Goal: Information Seeking & Learning: Learn about a topic

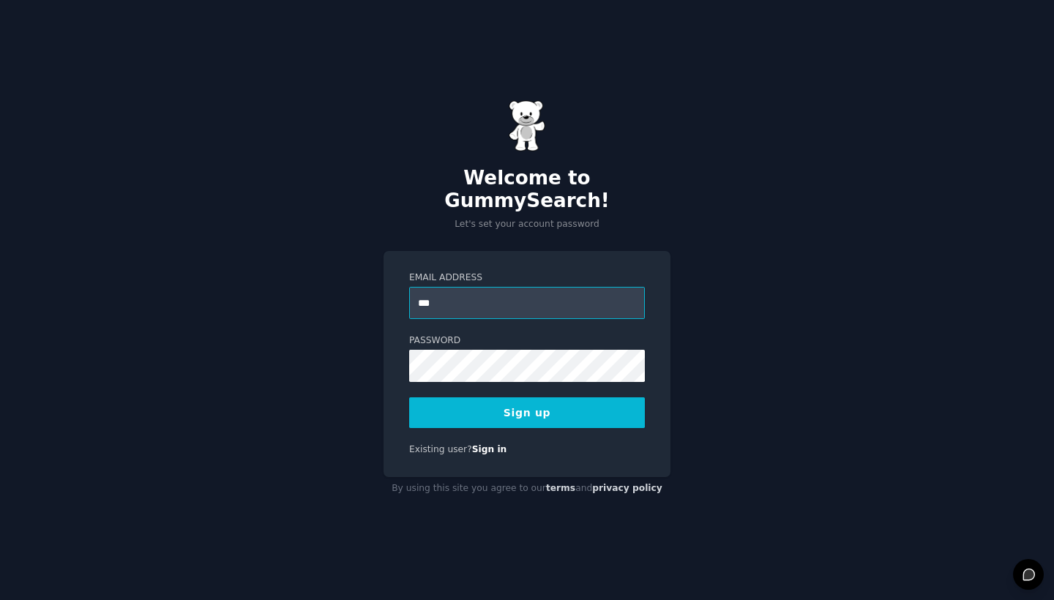
drag, startPoint x: 441, startPoint y: 293, endPoint x: 393, endPoint y: 293, distance: 48.3
click at [393, 293] on div "Email Address *** Password 8 or more characters Alphanumeric characters No comm…" at bounding box center [527, 364] width 287 height 226
paste input "**********"
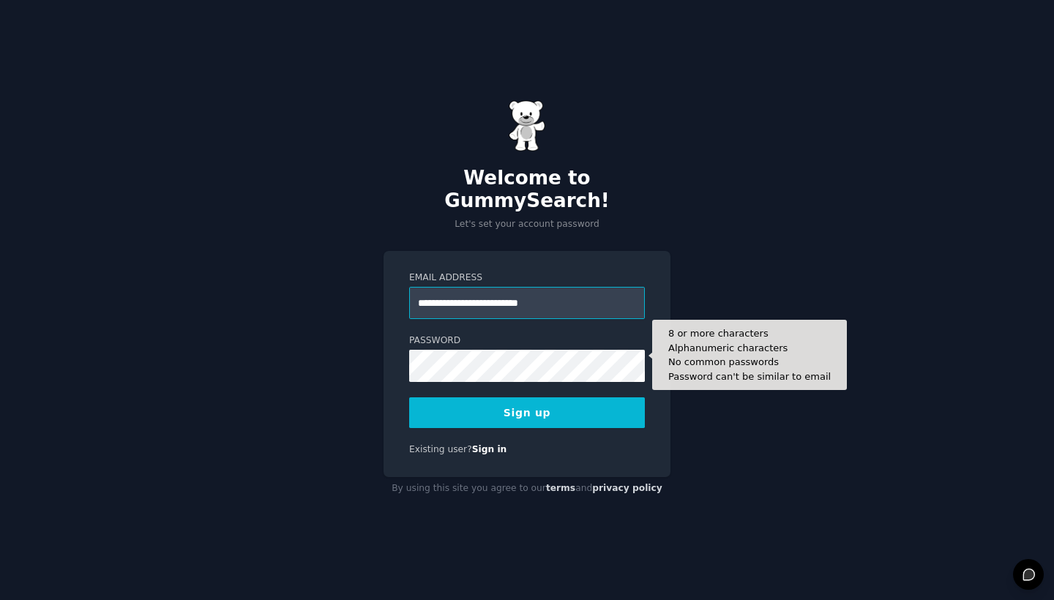
type input "**********"
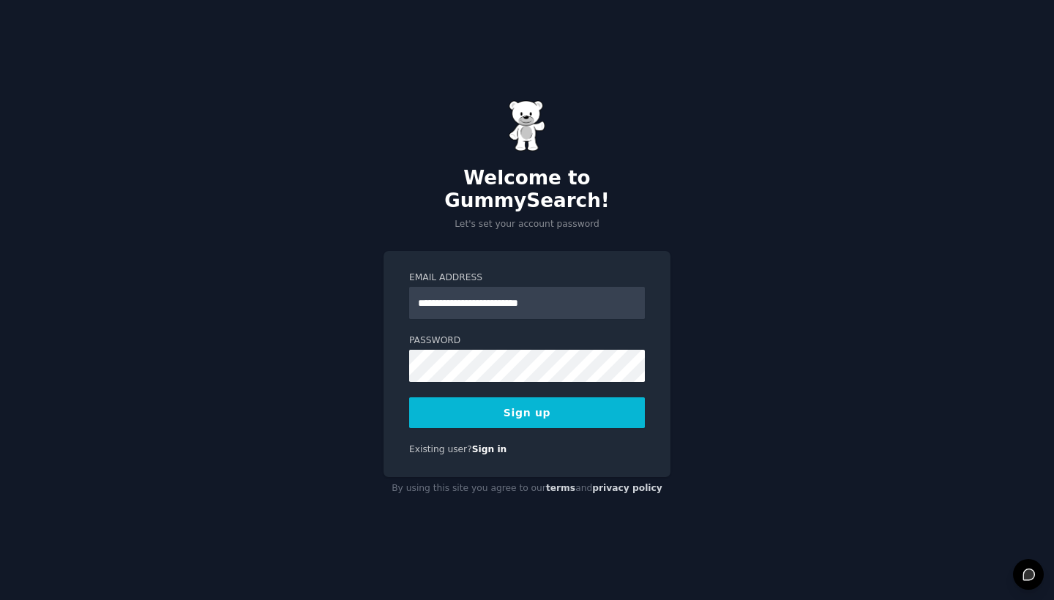
click at [520, 403] on button "Sign up" at bounding box center [527, 412] width 236 height 31
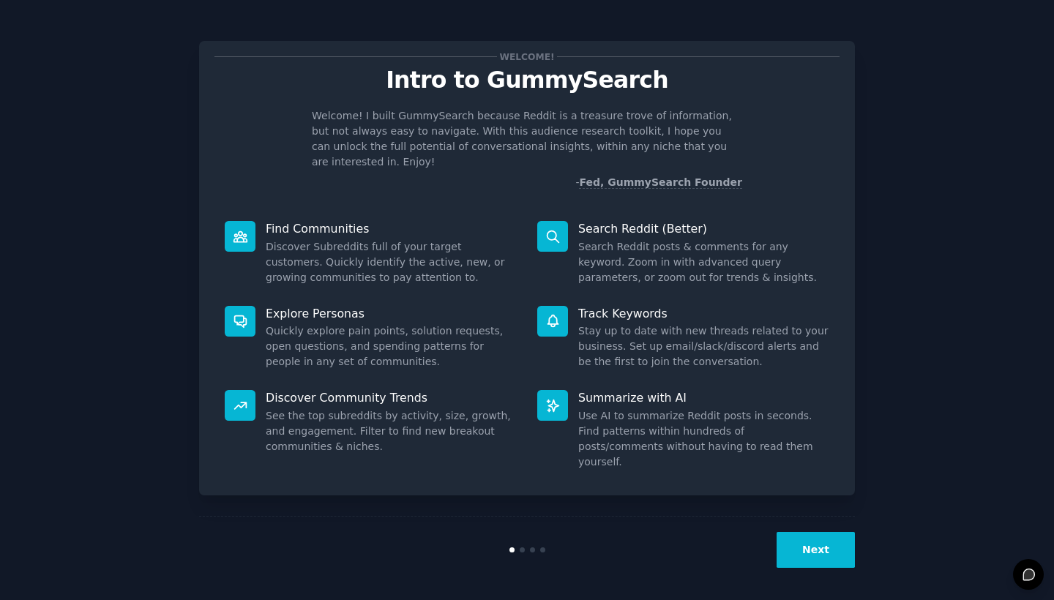
click at [826, 550] on button "Next" at bounding box center [816, 550] width 78 height 36
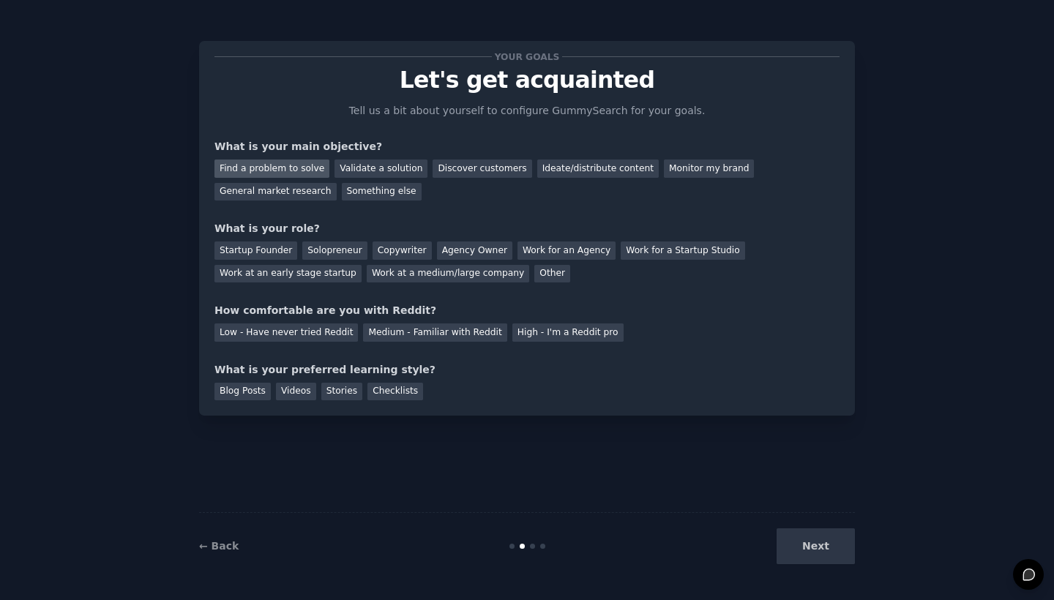
click at [299, 171] on div "Find a problem to solve" at bounding box center [271, 169] width 115 height 18
click at [373, 163] on div "Validate a solution" at bounding box center [381, 169] width 93 height 18
click at [289, 168] on div "Find a problem to solve" at bounding box center [271, 169] width 115 height 18
click at [339, 252] on div "Solopreneur" at bounding box center [334, 251] width 64 height 18
click at [436, 327] on div "Medium - Familiar with Reddit" at bounding box center [434, 333] width 143 height 18
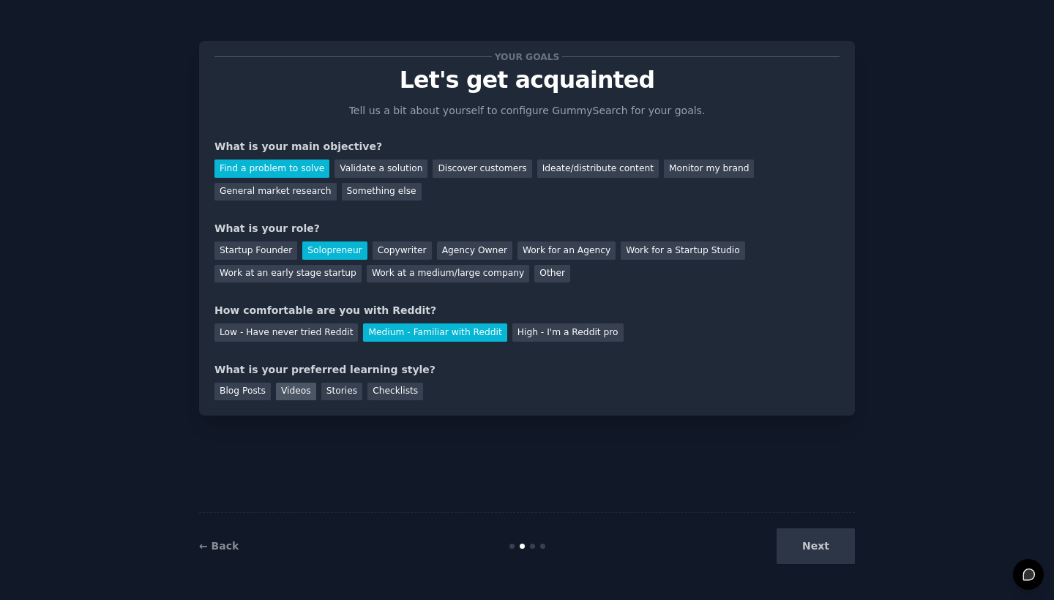
click at [307, 395] on div "Videos" at bounding box center [296, 392] width 40 height 18
click at [346, 389] on div "Stories" at bounding box center [341, 392] width 41 height 18
click at [299, 389] on div "Videos" at bounding box center [296, 392] width 40 height 18
click at [844, 545] on button "Next" at bounding box center [816, 547] width 78 height 36
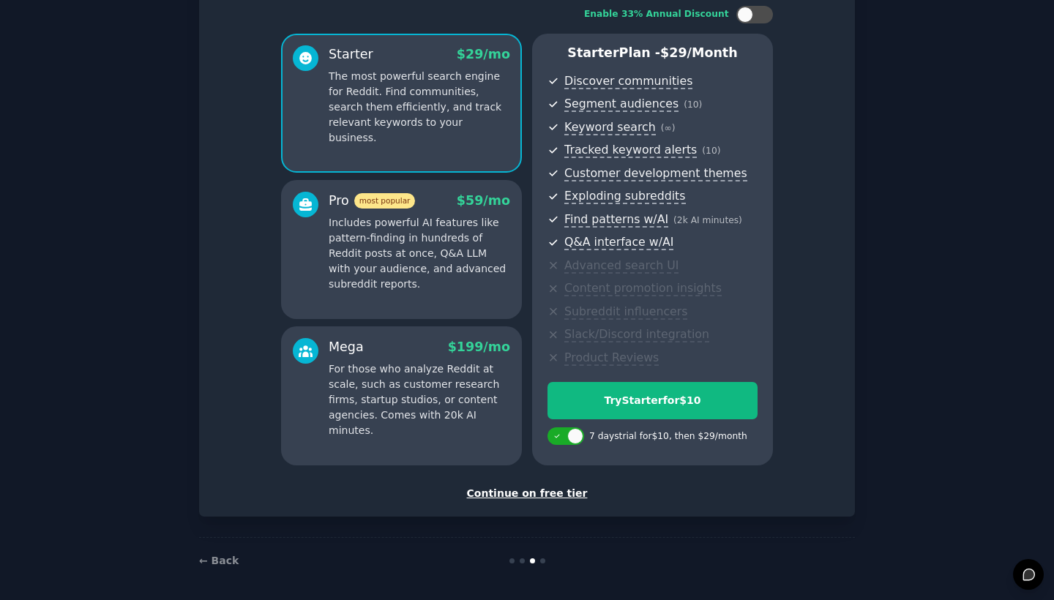
scroll to position [97, 0]
click at [533, 496] on div "Continue on free tier" at bounding box center [526, 494] width 625 height 15
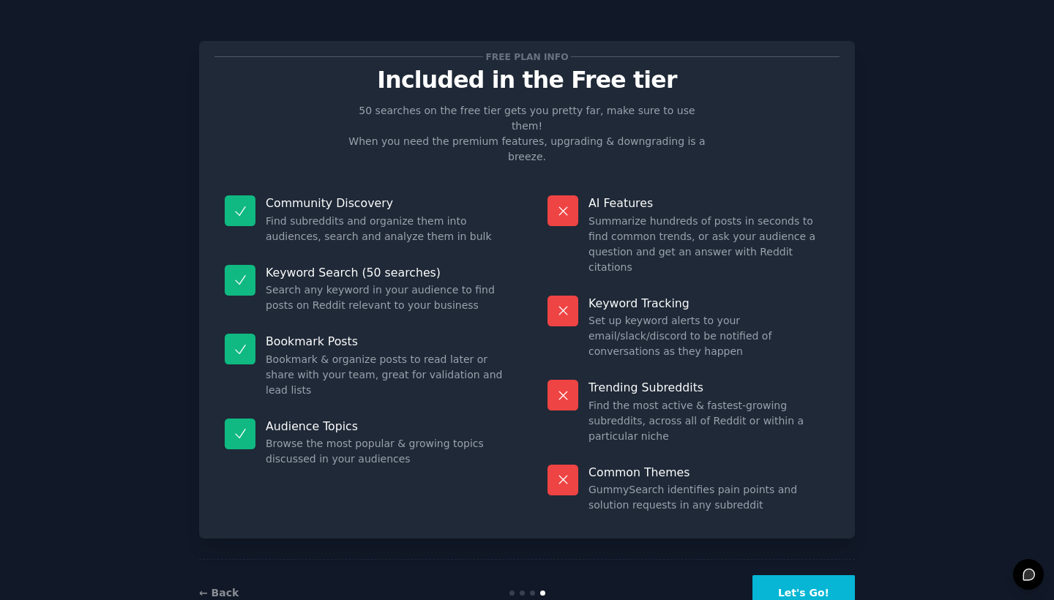
click at [823, 575] on button "Let's Go!" at bounding box center [804, 593] width 102 height 36
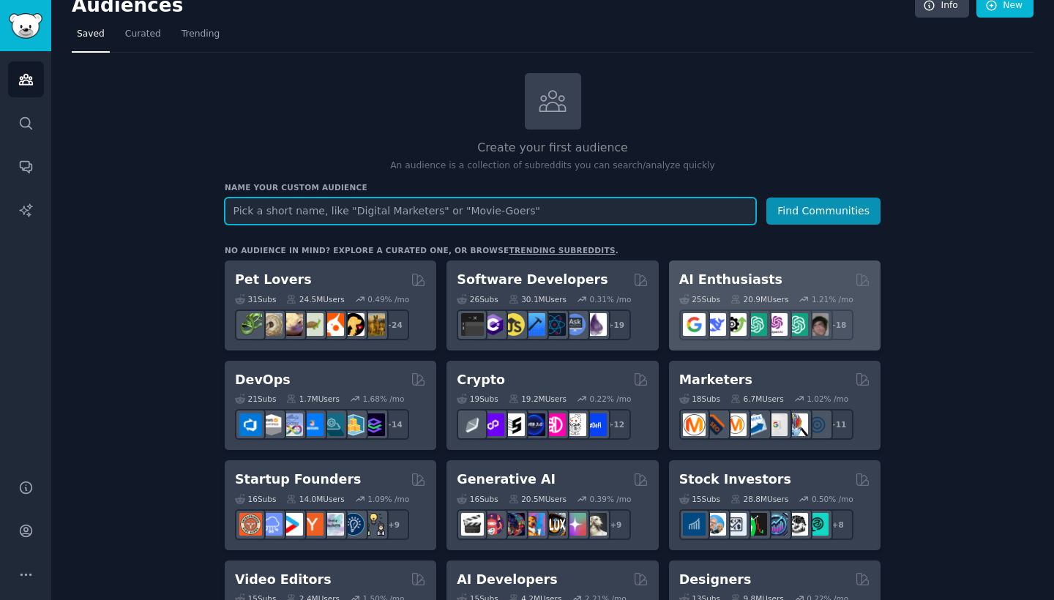
scroll to position [15, 0]
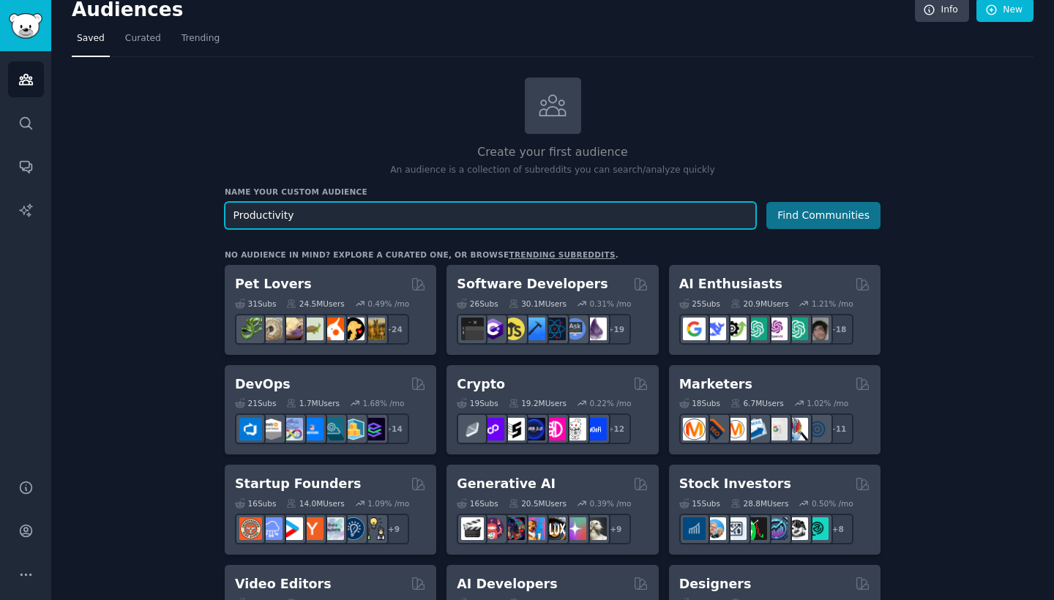
type input "Productivity"
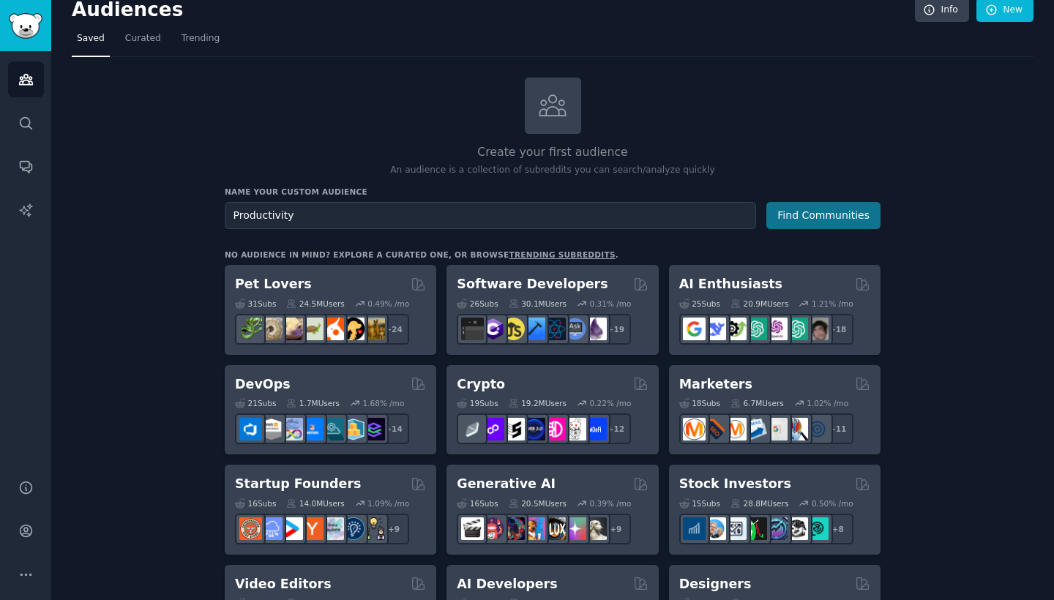
click at [795, 223] on button "Find Communities" at bounding box center [823, 215] width 114 height 27
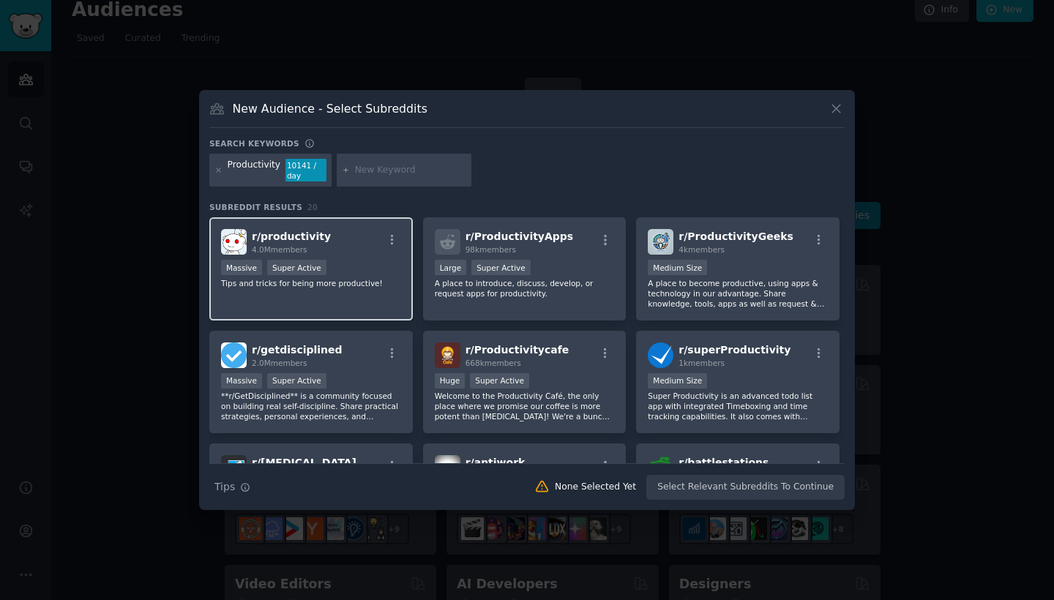
click at [317, 235] on span "r/ productivity" at bounding box center [291, 237] width 79 height 12
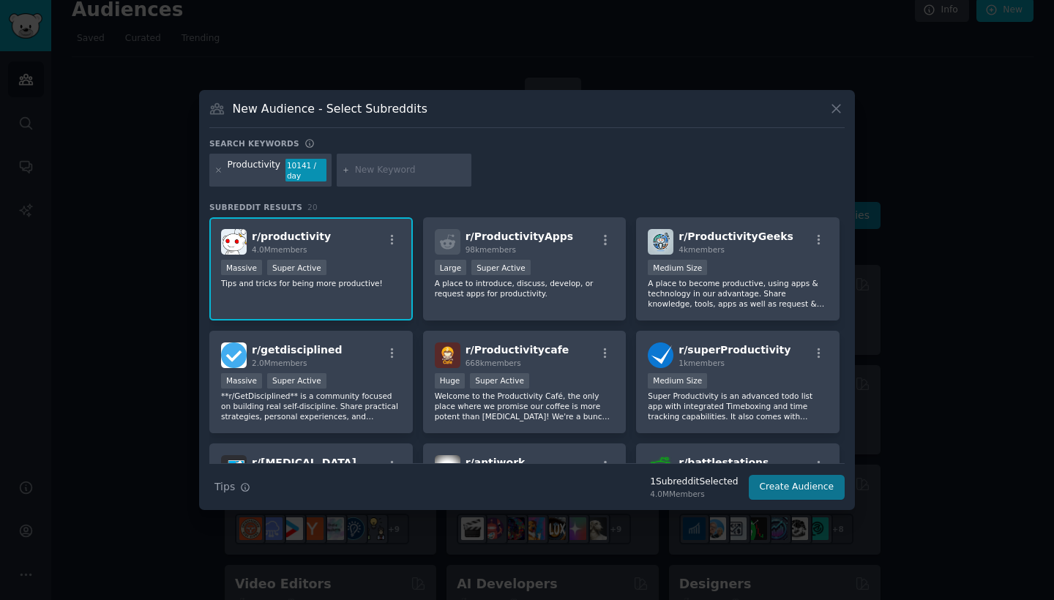
click at [818, 485] on button "Create Audience" at bounding box center [797, 487] width 97 height 25
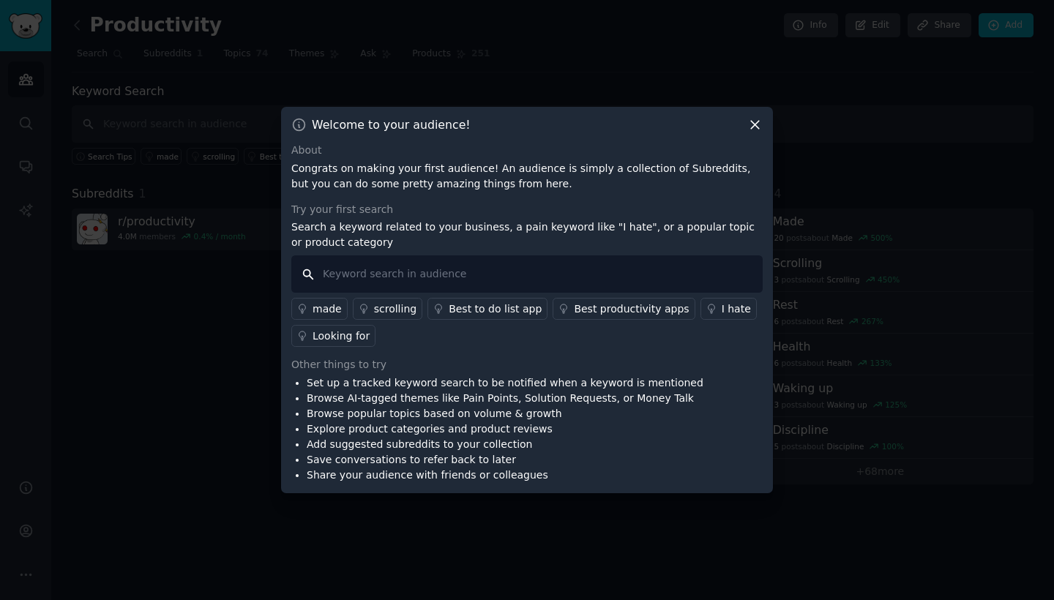
click at [586, 272] on input "text" at bounding box center [526, 273] width 471 height 37
type input "How to increase"
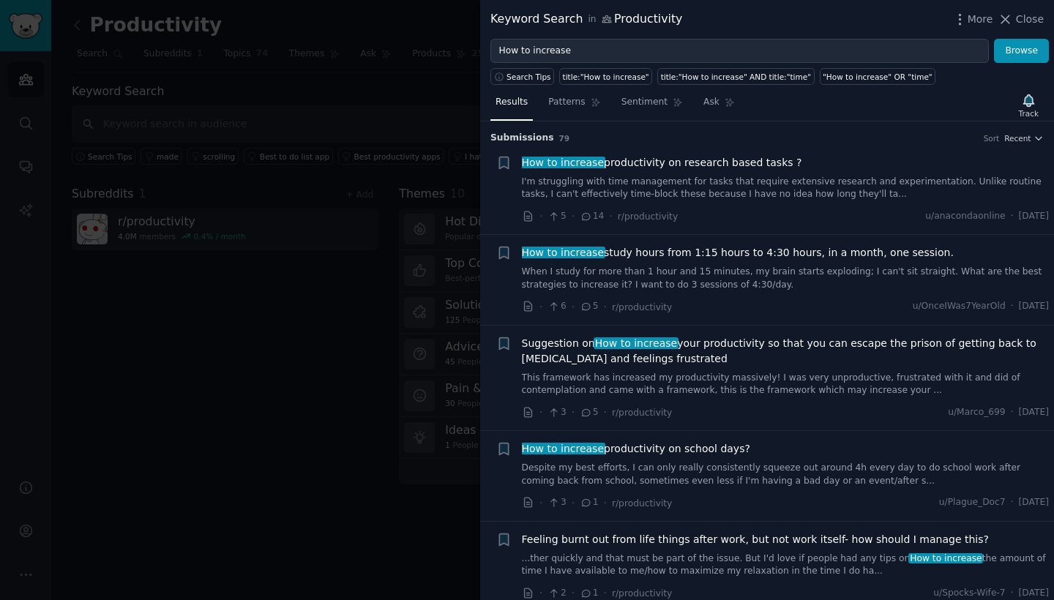
click at [434, 291] on div at bounding box center [527, 300] width 1054 height 600
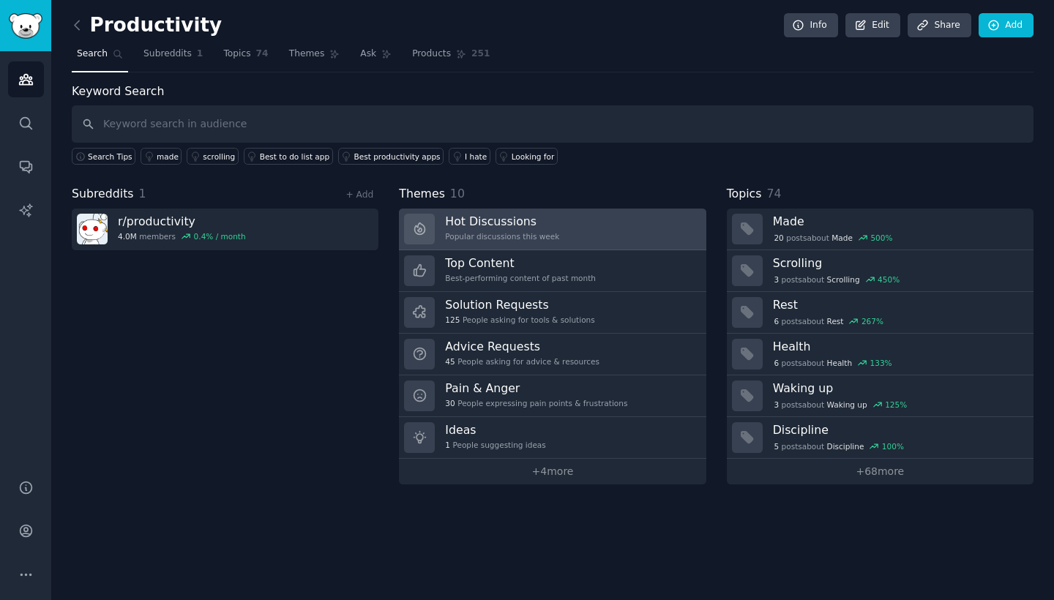
click at [584, 228] on link "Hot Discussions Popular discussions this week" at bounding box center [552, 230] width 307 height 42
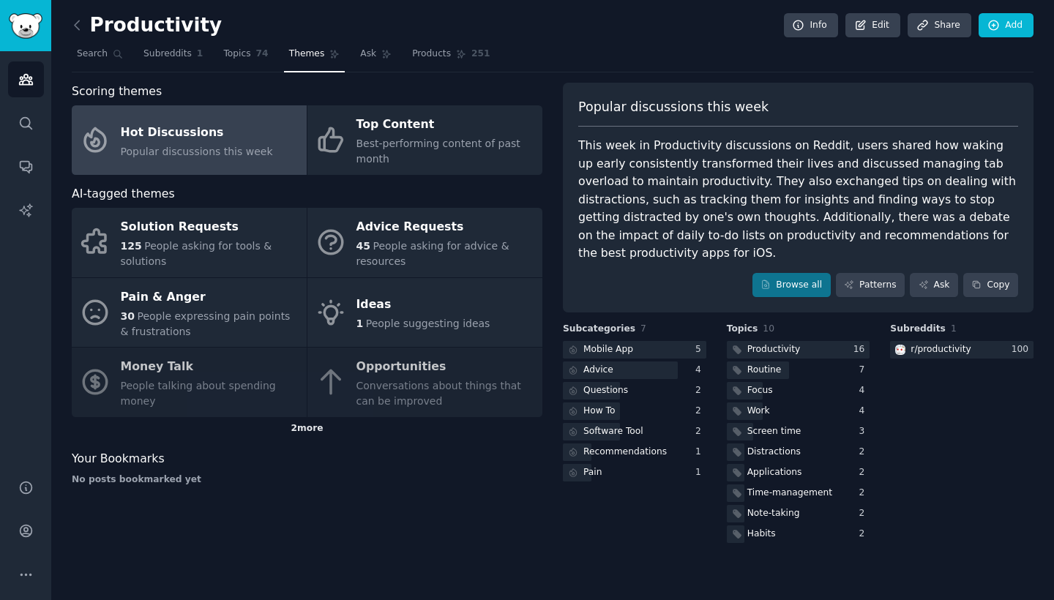
click at [310, 428] on div "2 more" at bounding box center [307, 428] width 471 height 23
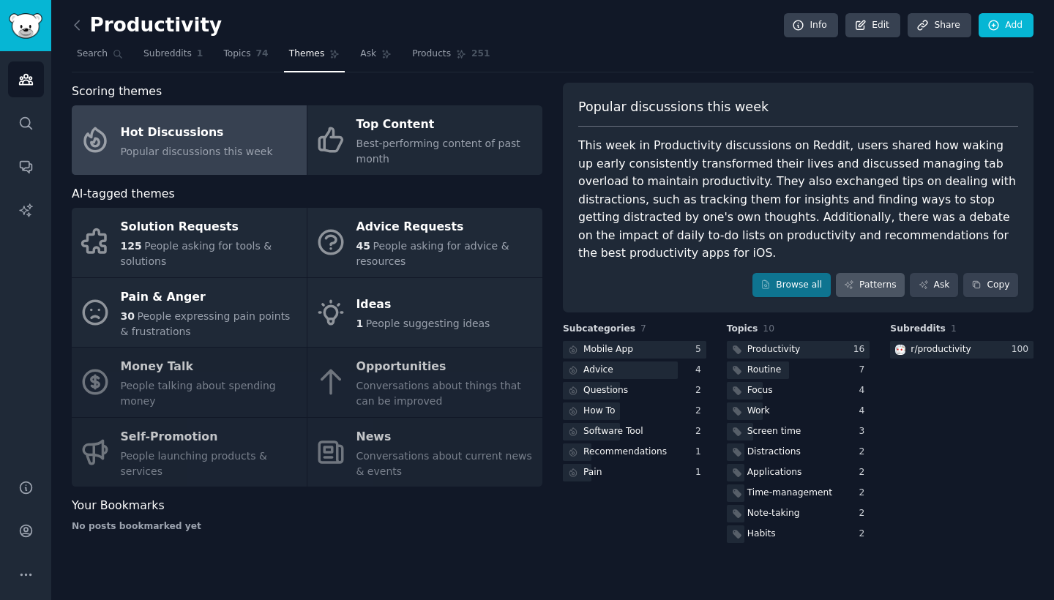
click at [870, 273] on link "Patterns" at bounding box center [870, 285] width 69 height 25
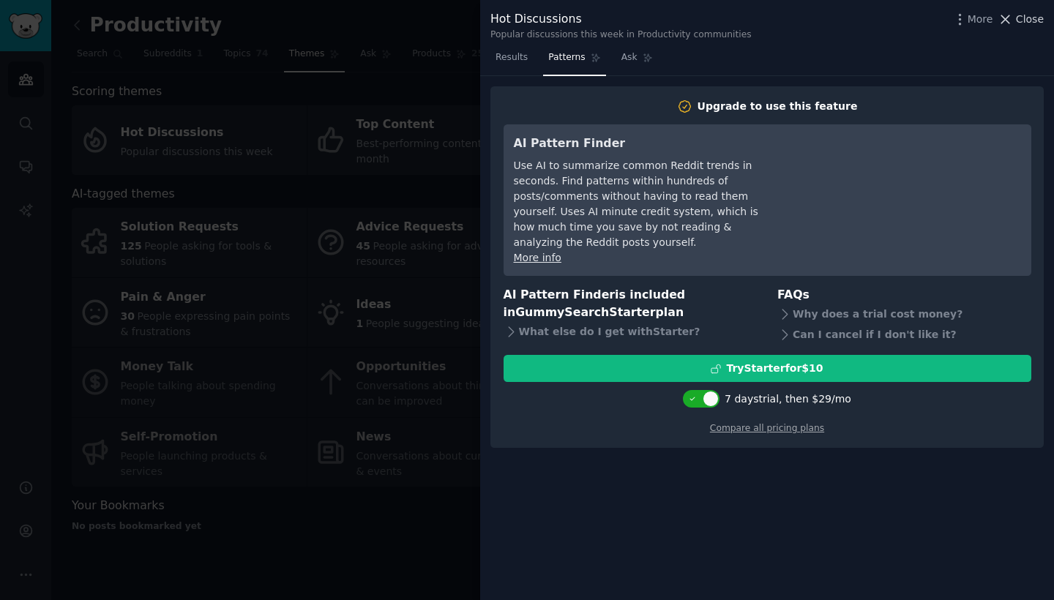
click at [1019, 22] on span "Close" at bounding box center [1030, 19] width 28 height 15
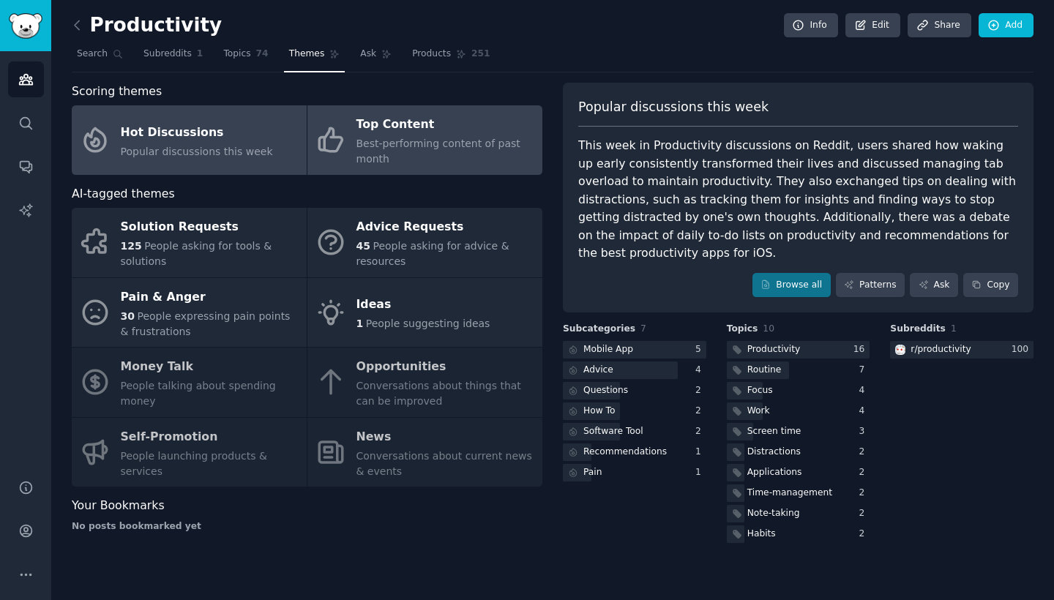
click at [416, 155] on div "Best-performing content of past month" at bounding box center [446, 151] width 179 height 31
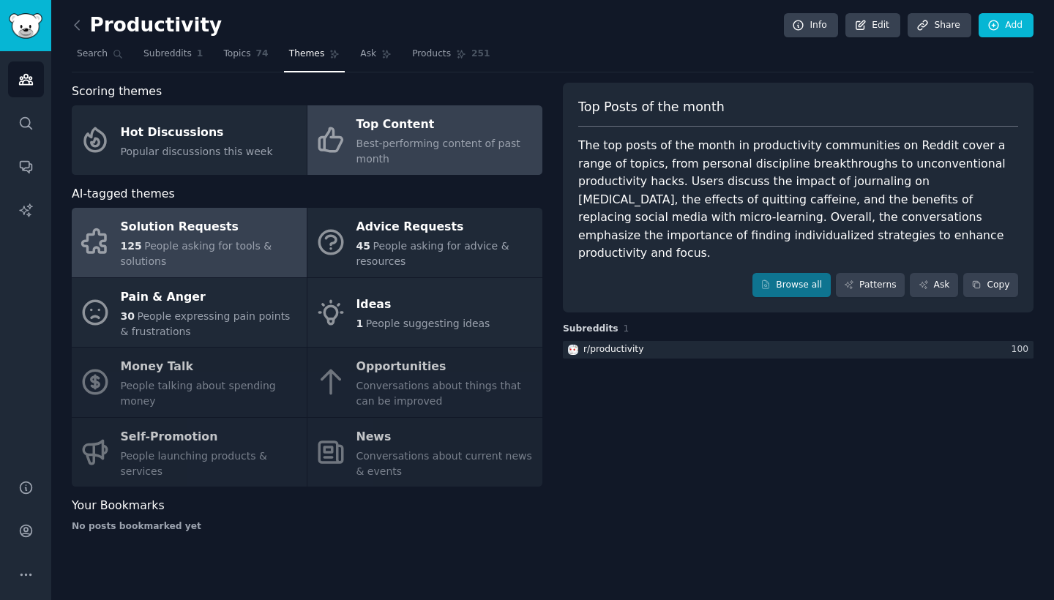
click at [253, 232] on div "Solution Requests" at bounding box center [210, 227] width 179 height 23
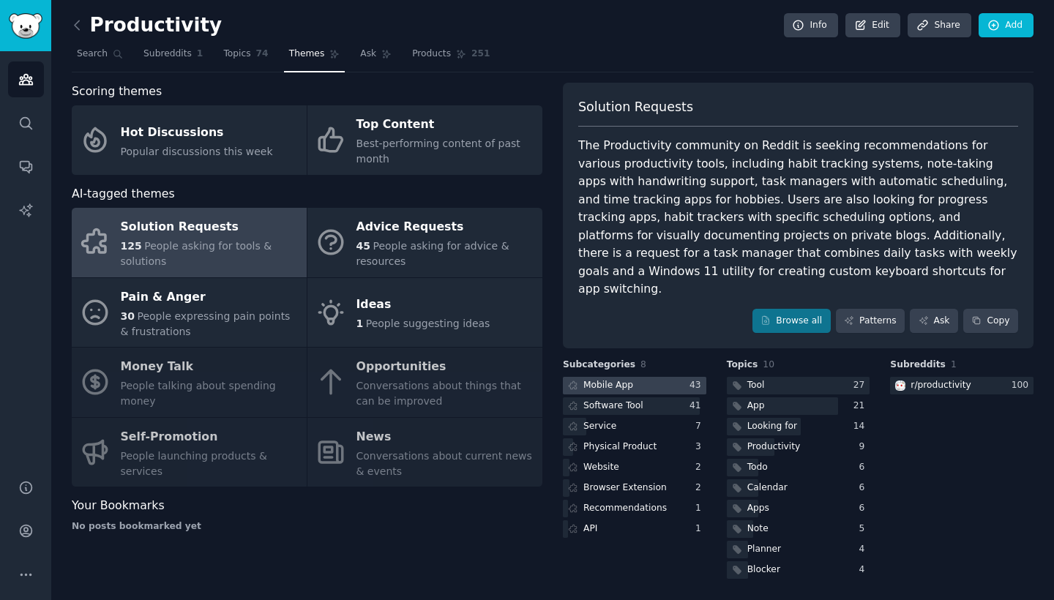
click at [645, 377] on div at bounding box center [634, 386] width 143 height 18
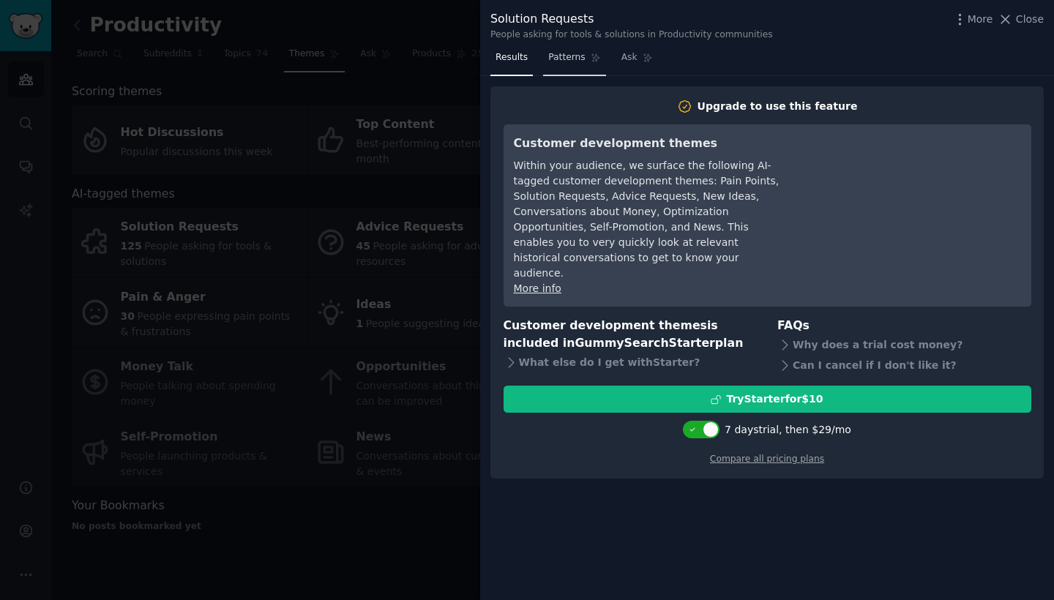
click at [567, 56] on span "Patterns" at bounding box center [566, 57] width 37 height 13
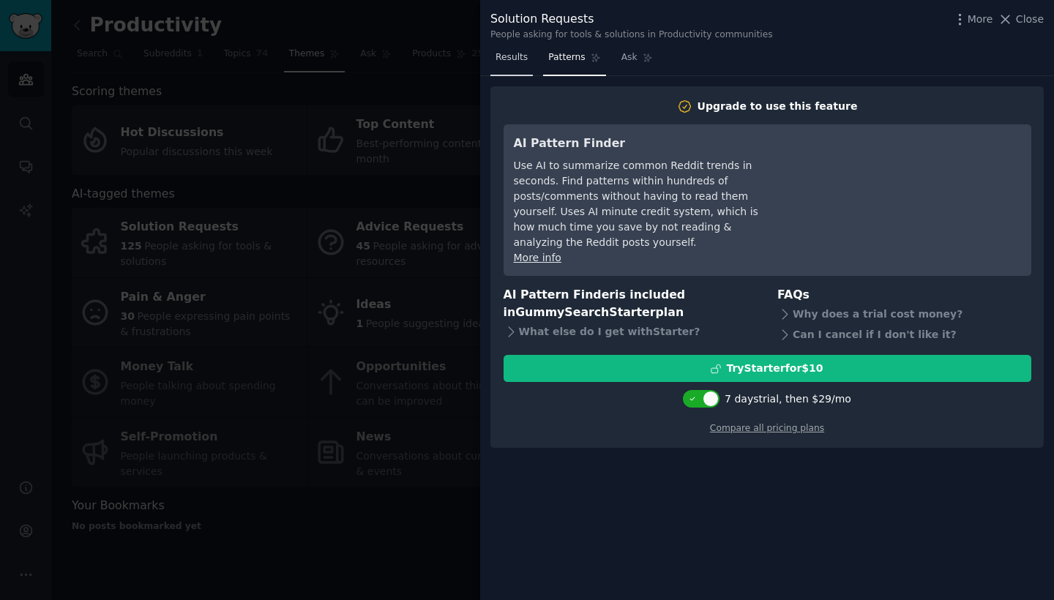
click at [519, 59] on span "Results" at bounding box center [512, 57] width 32 height 13
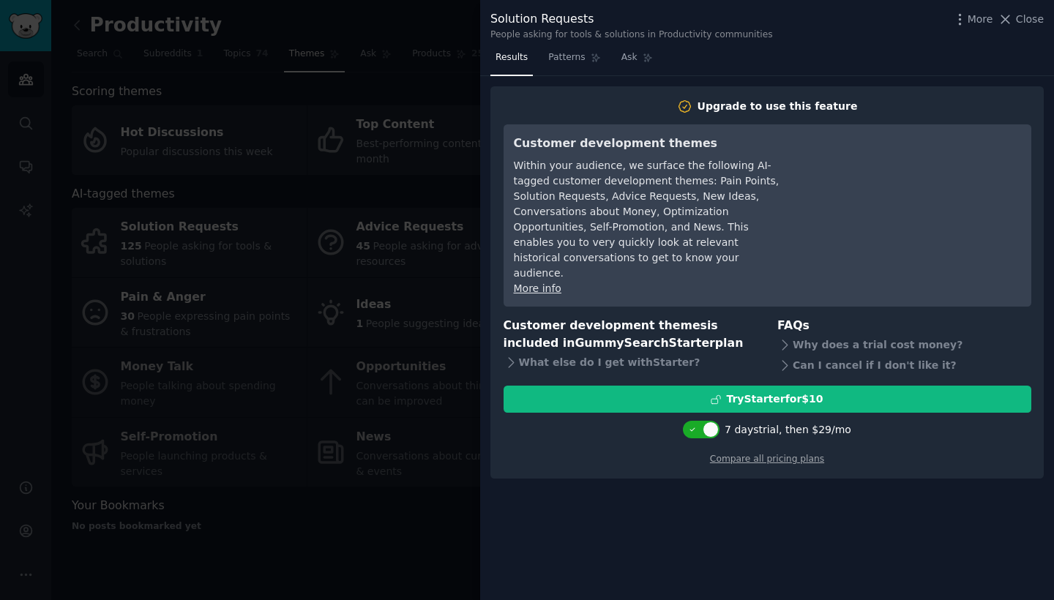
click at [1029, 27] on div "More Close" at bounding box center [998, 19] width 92 height 18
click at [1029, 20] on span "Close" at bounding box center [1030, 19] width 28 height 15
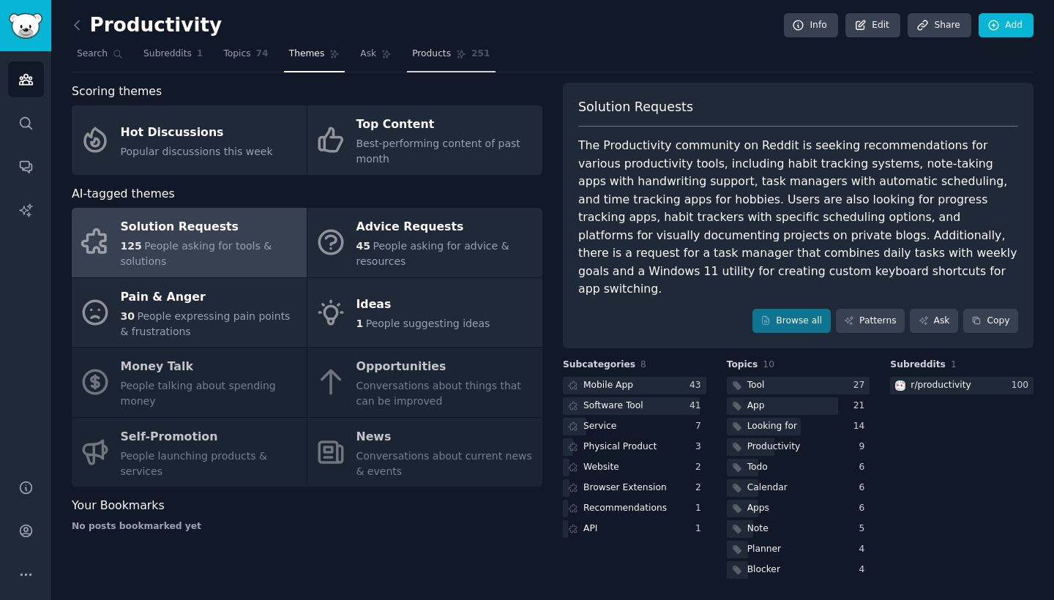
click at [427, 50] on span "Products" at bounding box center [431, 54] width 39 height 13
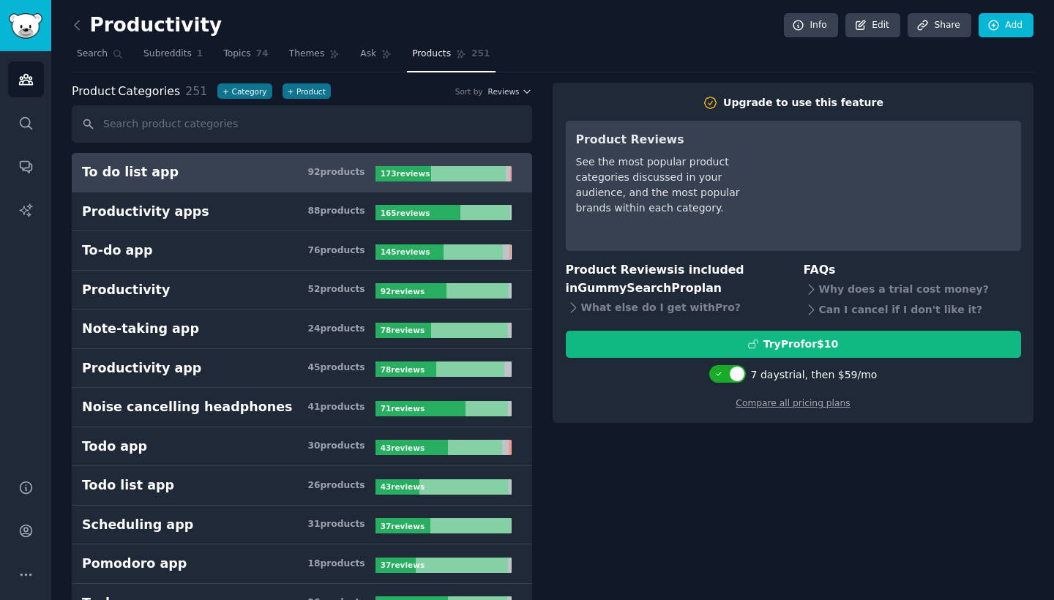
click at [380, 185] on link "To do list app 92 product s 173 review s" at bounding box center [302, 173] width 460 height 40
click at [326, 163] on h3 "To do list app 92 product s" at bounding box center [229, 172] width 294 height 18
click at [328, 175] on div "92 product s" at bounding box center [335, 172] width 57 height 13
click at [237, 53] on span "Topics" at bounding box center [236, 54] width 27 height 13
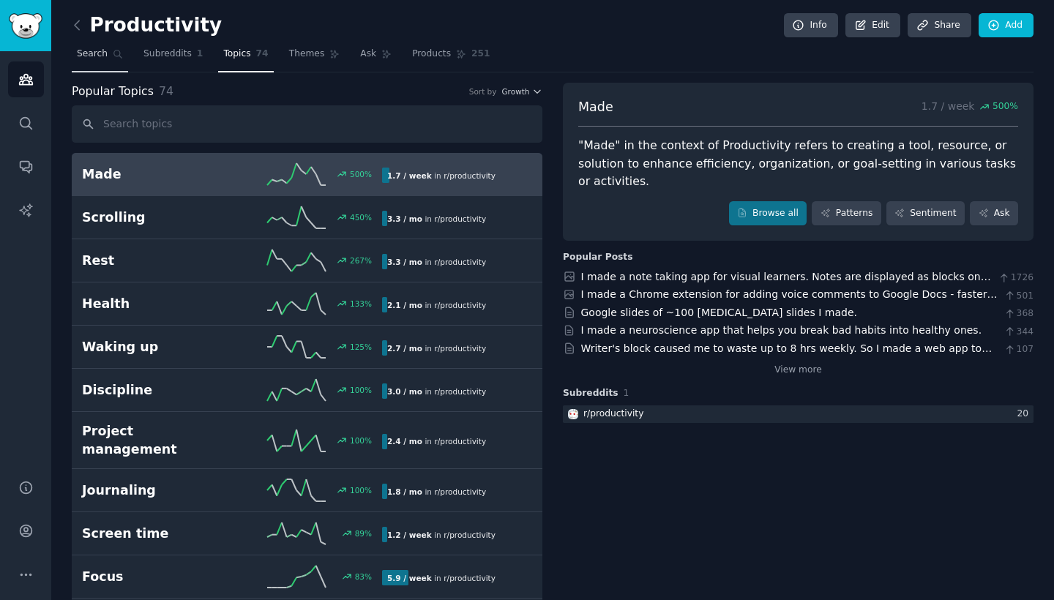
click at [117, 56] on icon at bounding box center [118, 55] width 8 height 8
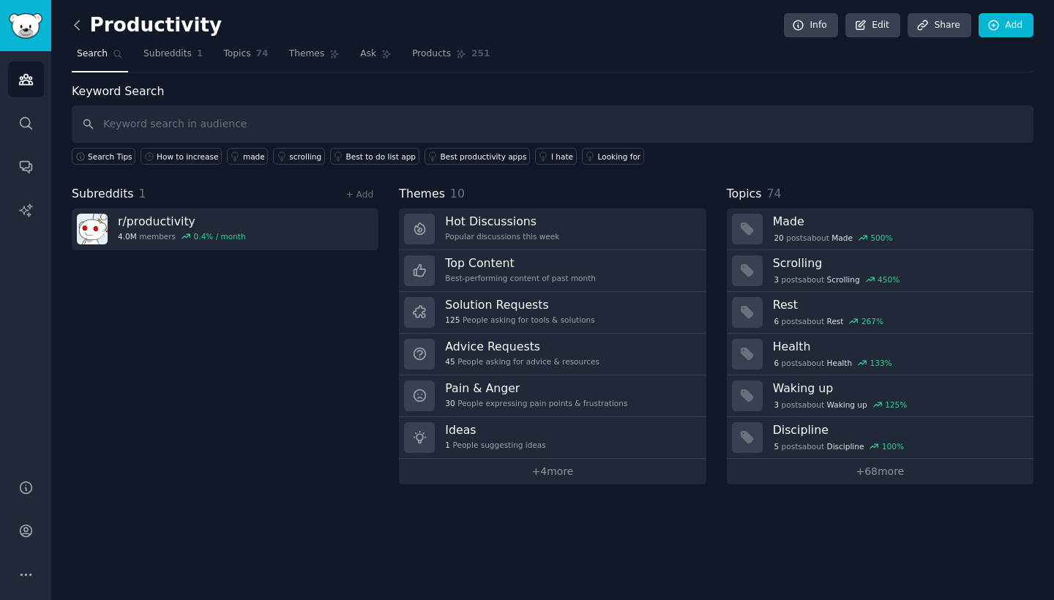
click at [76, 27] on icon at bounding box center [77, 24] width 4 height 9
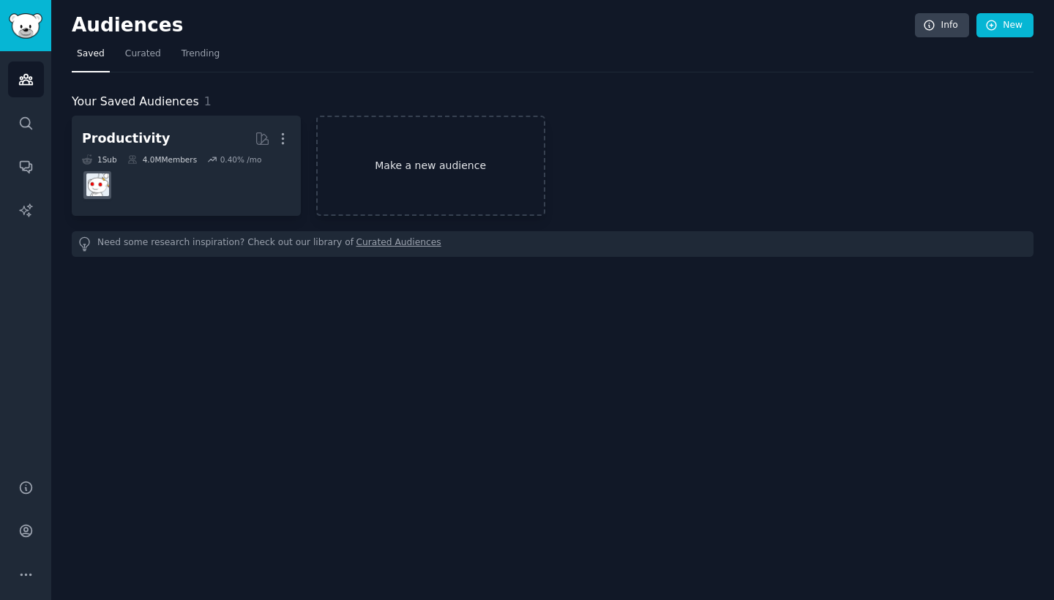
click at [387, 178] on link "Make a new audience" at bounding box center [430, 166] width 229 height 100
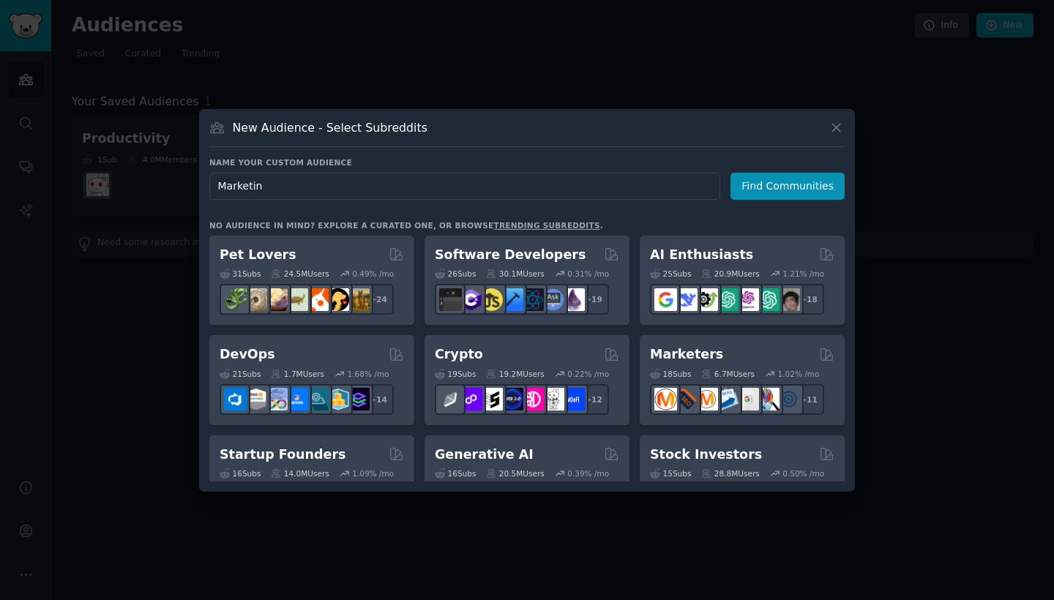
type input "Marketing"
click at [826, 189] on button "Find Communities" at bounding box center [788, 186] width 114 height 27
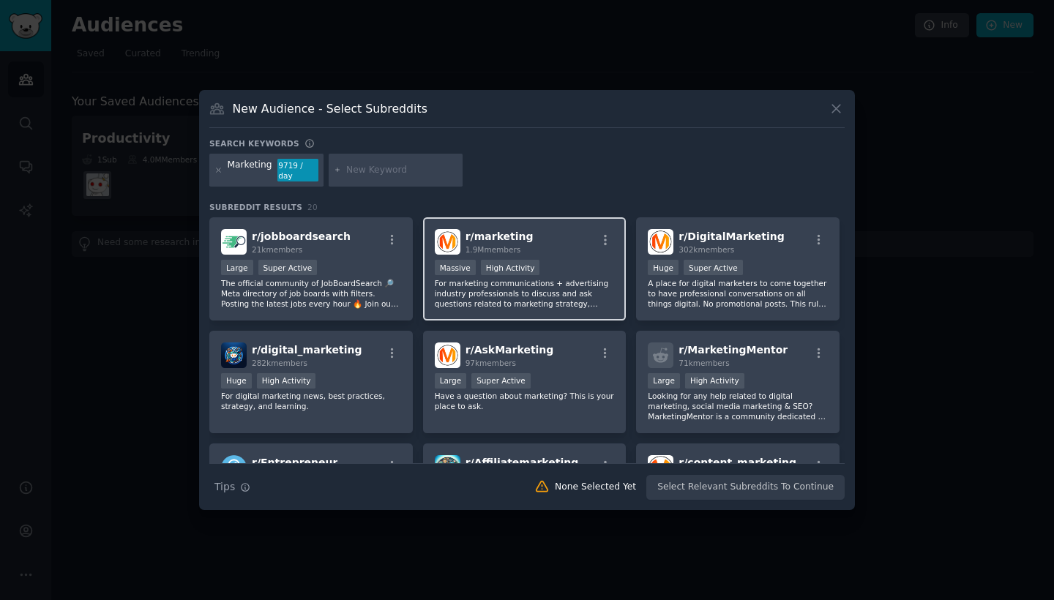
click at [579, 229] on div "r/ marketing 1.9M members" at bounding box center [525, 242] width 180 height 26
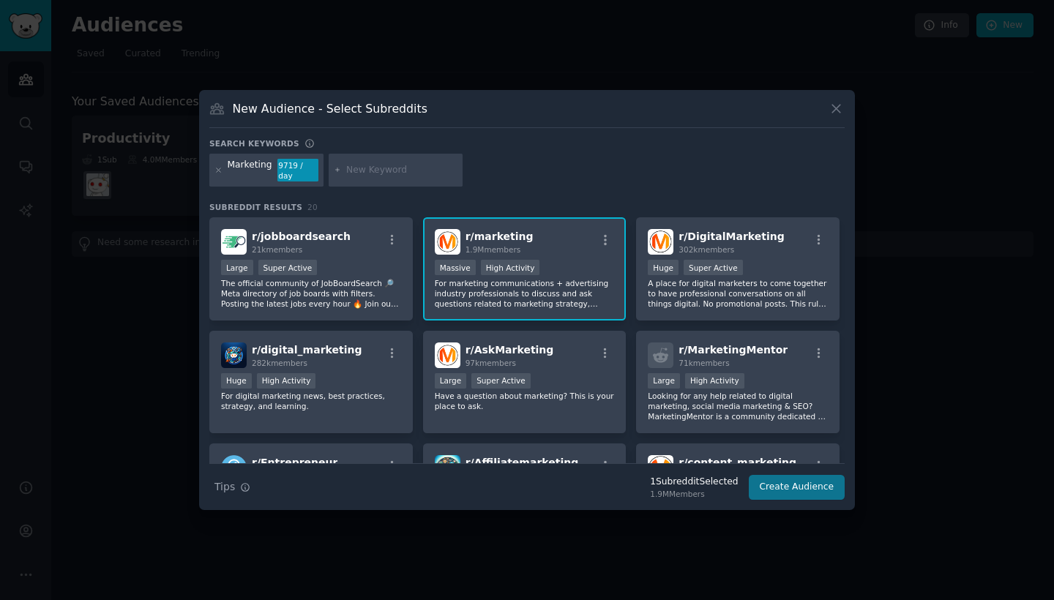
click at [805, 488] on button "Create Audience" at bounding box center [797, 487] width 97 height 25
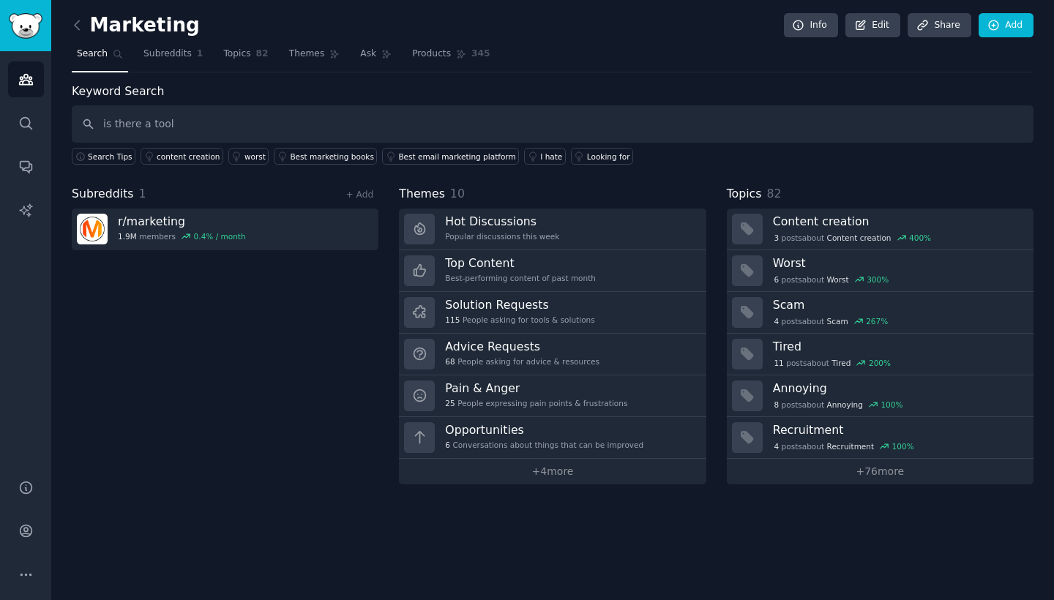
type input "is there a tool"
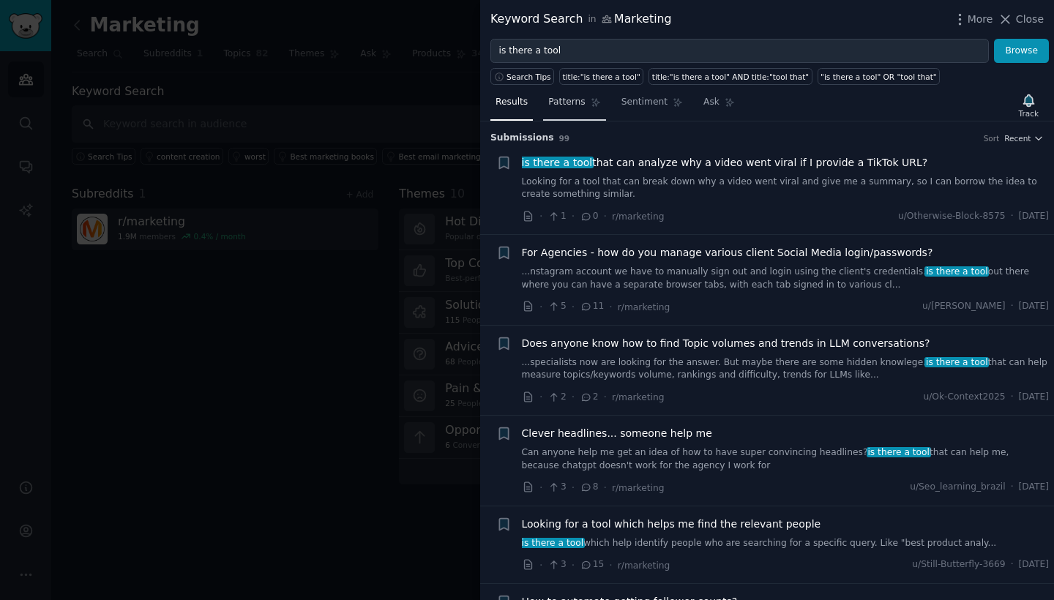
click at [578, 105] on span "Patterns" at bounding box center [566, 102] width 37 height 13
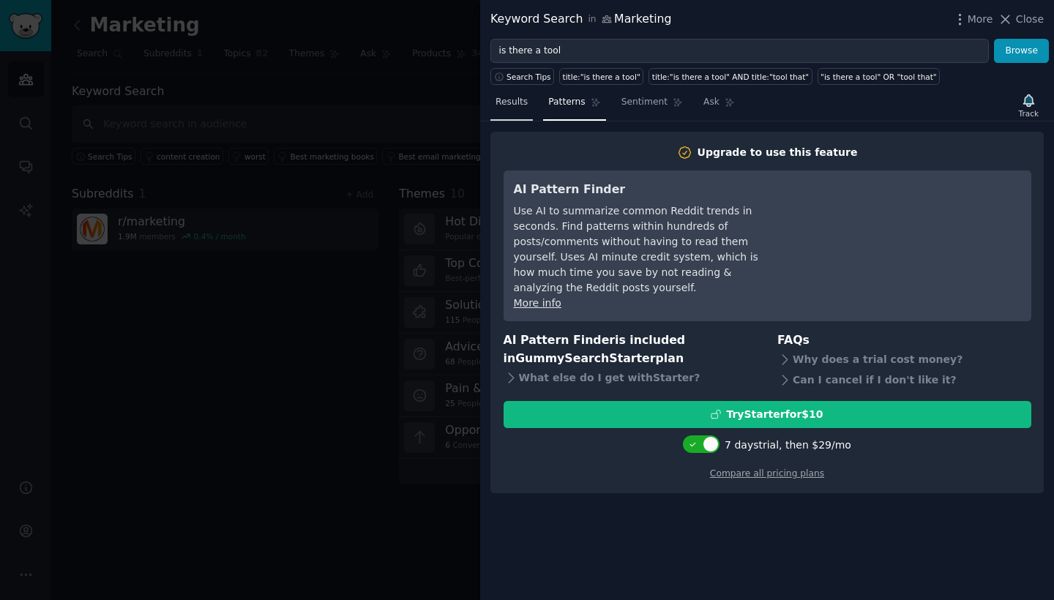
click at [515, 108] on span "Results" at bounding box center [512, 102] width 32 height 13
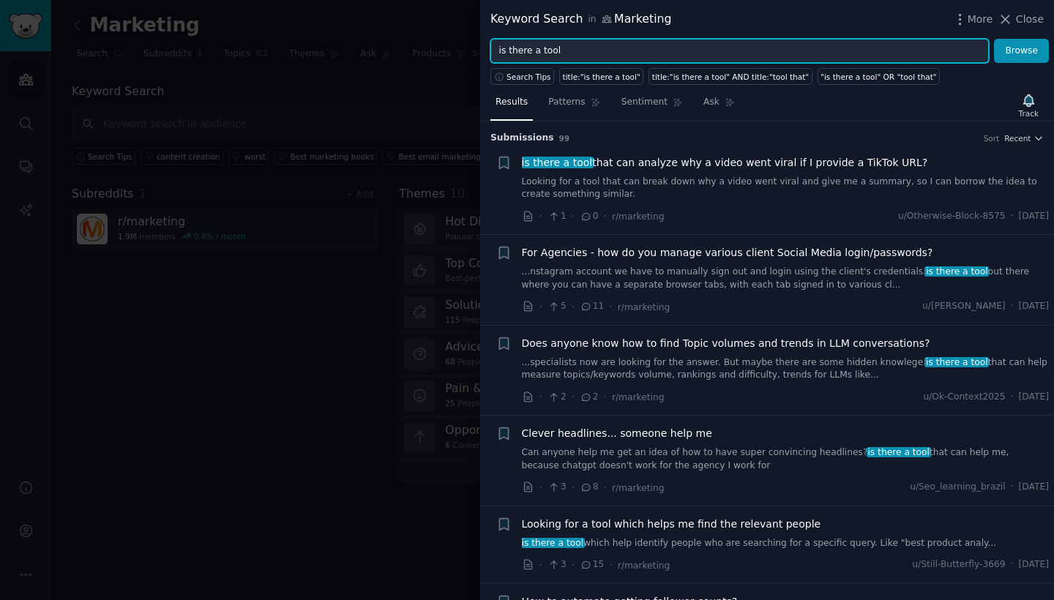
click at [677, 59] on input "is there a tool" at bounding box center [739, 51] width 499 height 25
drag, startPoint x: 572, startPoint y: 48, endPoint x: 486, endPoint y: 46, distance: 86.4
click at [486, 46] on div "is there a tool Browse" at bounding box center [767, 51] width 574 height 25
click at [1022, 51] on button "Browse" at bounding box center [1021, 51] width 55 height 25
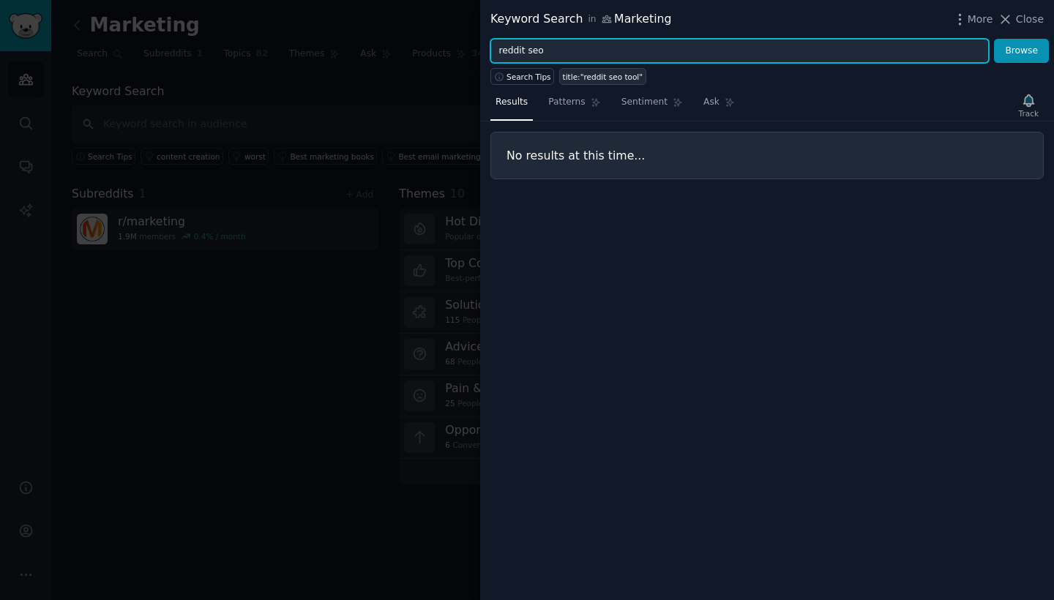
type input "reddit seo"
click at [1022, 51] on button "Browse" at bounding box center [1021, 51] width 55 height 25
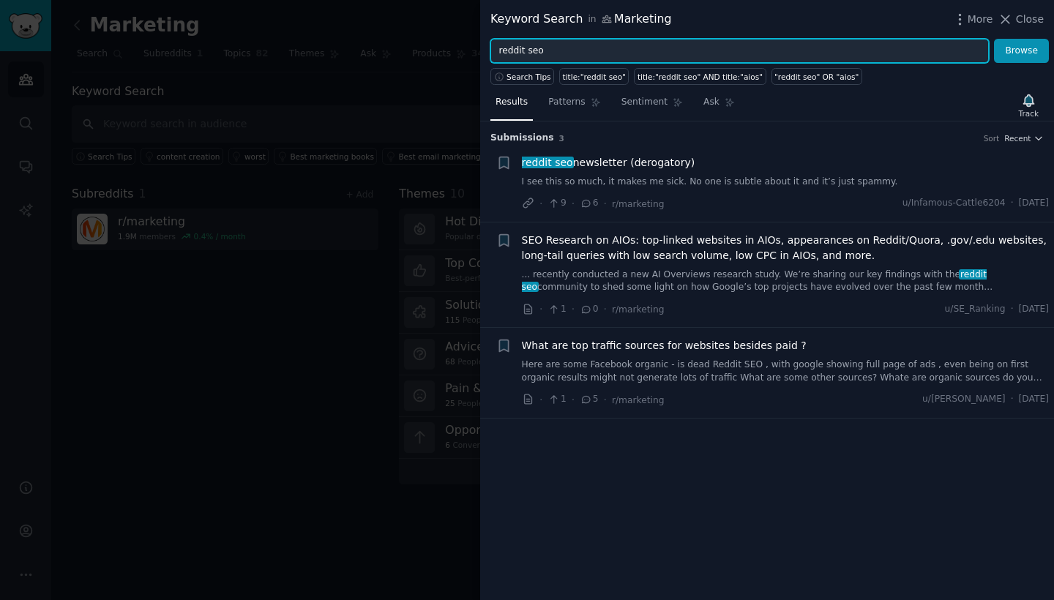
drag, startPoint x: 548, startPoint y: 52, endPoint x: 487, endPoint y: 53, distance: 60.8
click at [487, 53] on div "reddit seo Browse" at bounding box center [767, 51] width 574 height 25
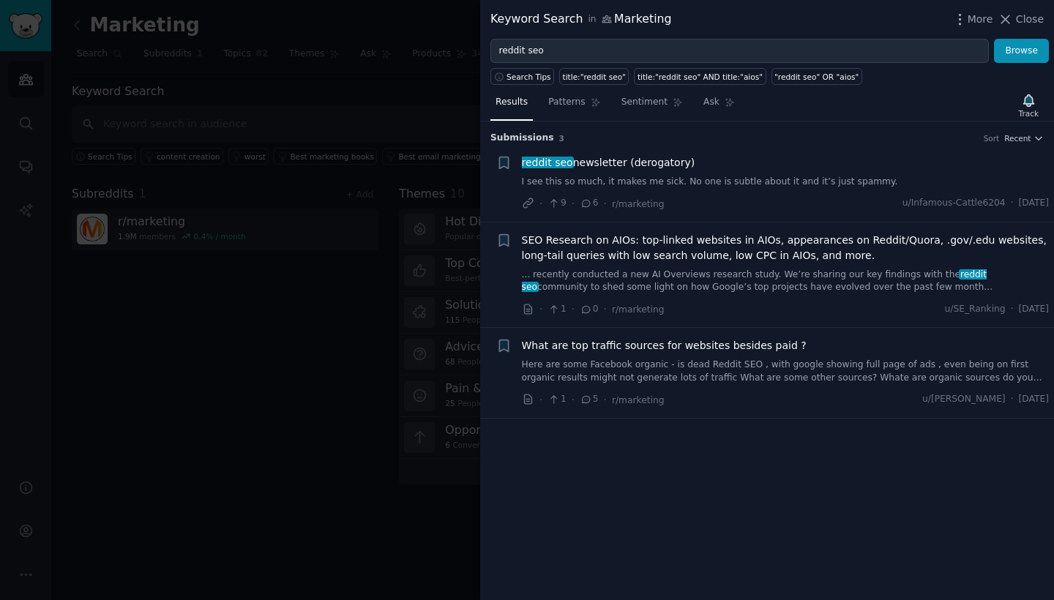
click at [353, 97] on div at bounding box center [527, 300] width 1054 height 600
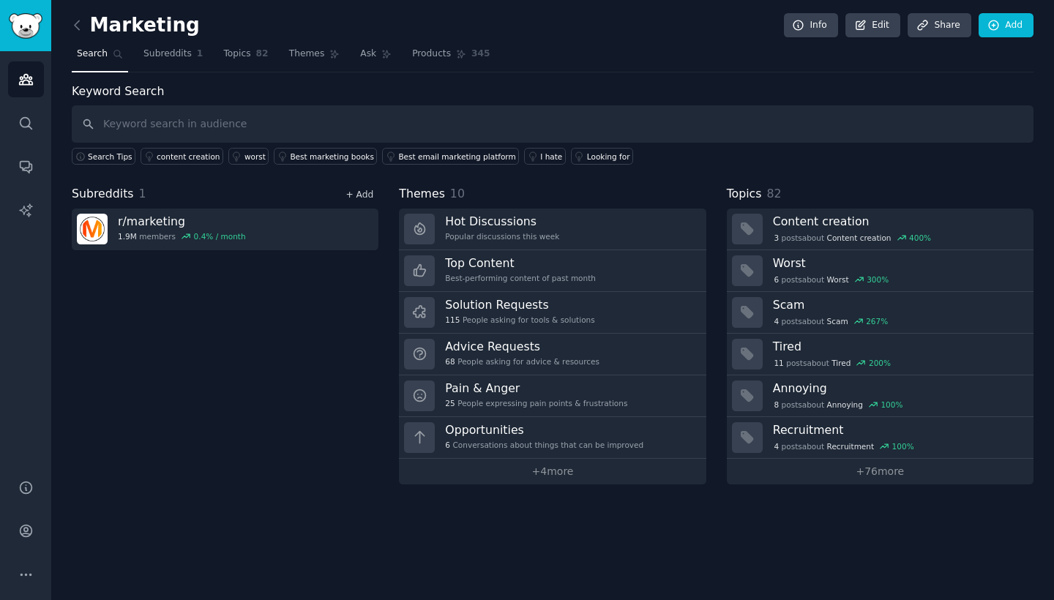
click at [362, 195] on link "+ Add" at bounding box center [360, 195] width 28 height 10
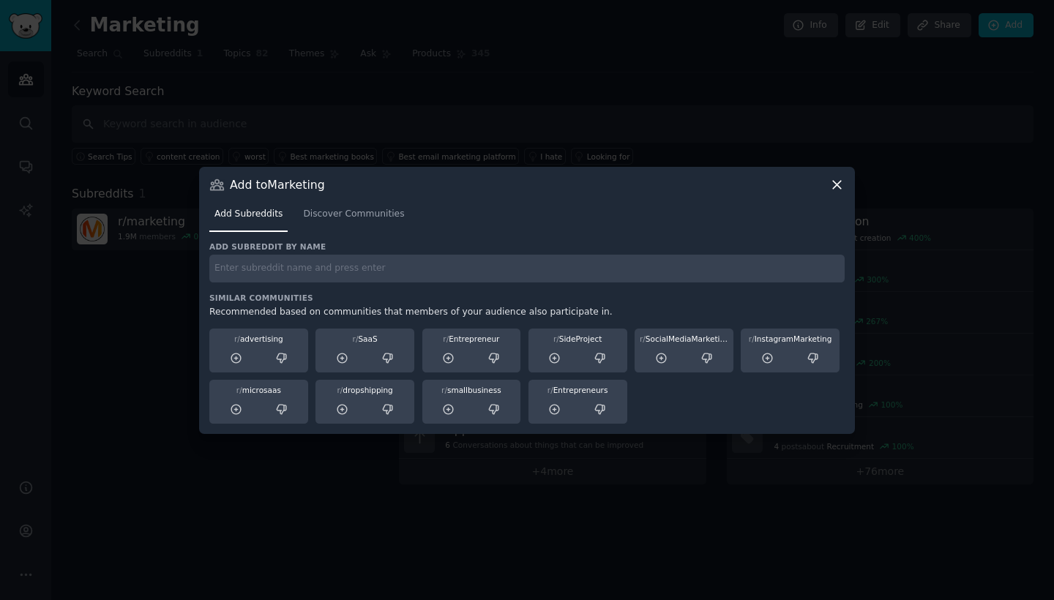
click at [310, 297] on h3 "Similar Communities" at bounding box center [526, 298] width 635 height 10
click at [314, 285] on div "Add subreddit by name Similar Communities Recommended based on communities that…" at bounding box center [526, 333] width 635 height 182
click at [317, 276] on input "text" at bounding box center [526, 269] width 635 height 29
type input "SEO"
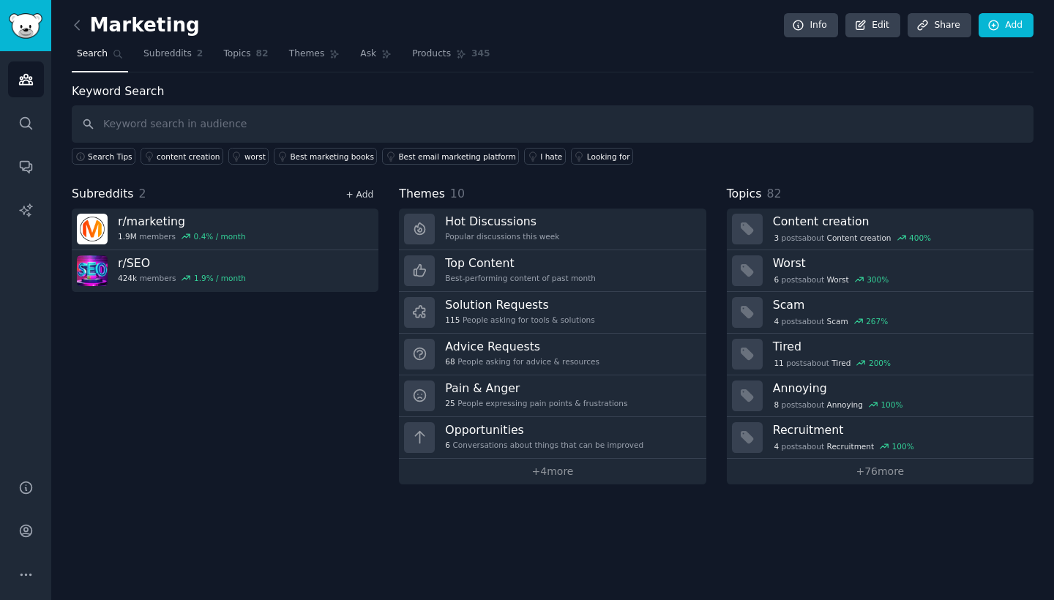
click at [355, 190] on link "+ Add" at bounding box center [360, 195] width 28 height 10
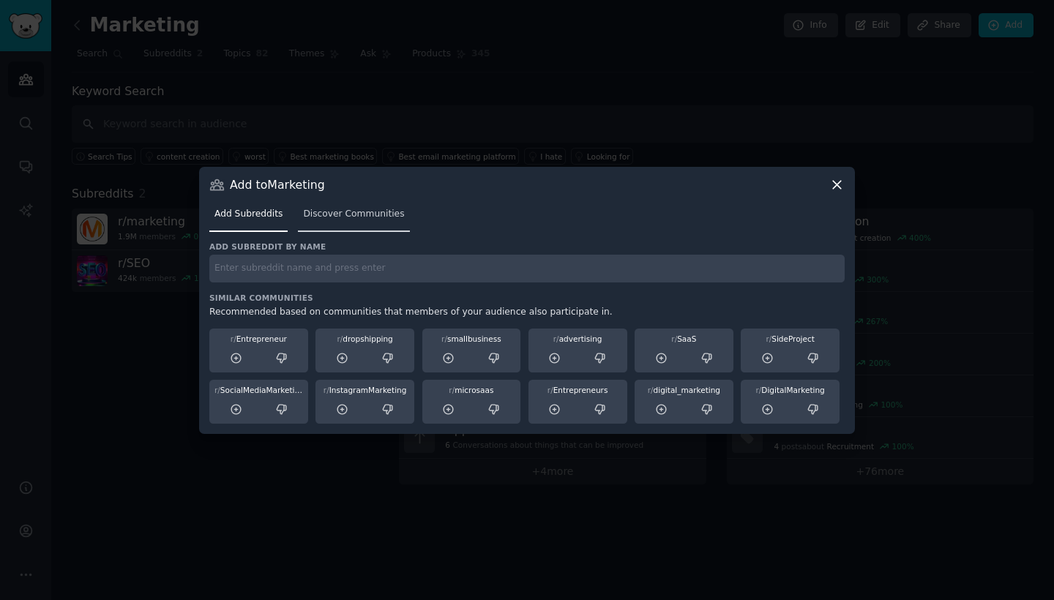
click at [387, 211] on span "Discover Communities" at bounding box center [353, 214] width 101 height 13
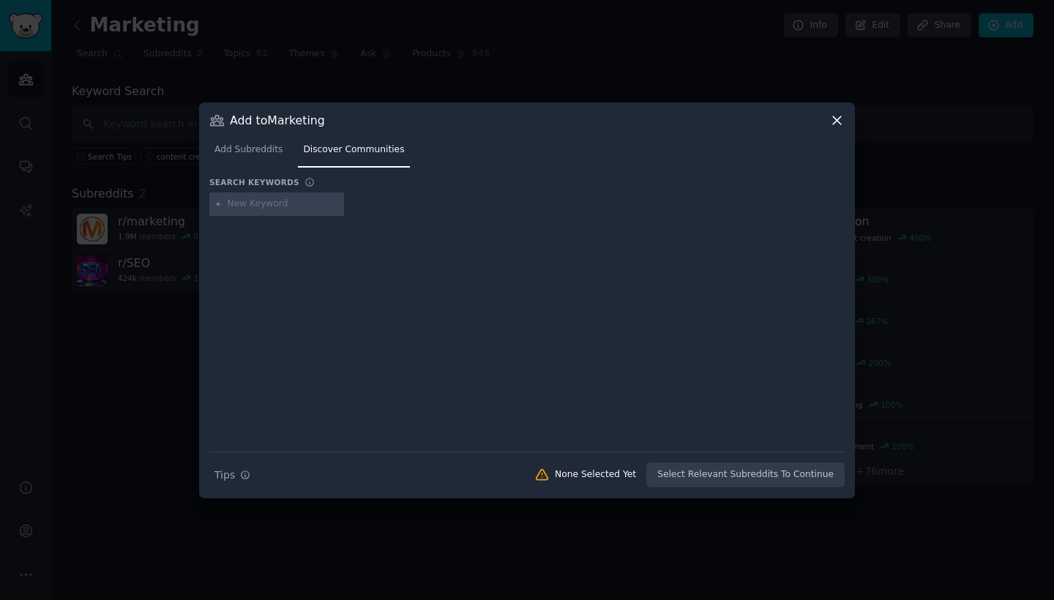
click at [296, 205] on input "text" at bounding box center [283, 204] width 111 height 13
type input "seo"
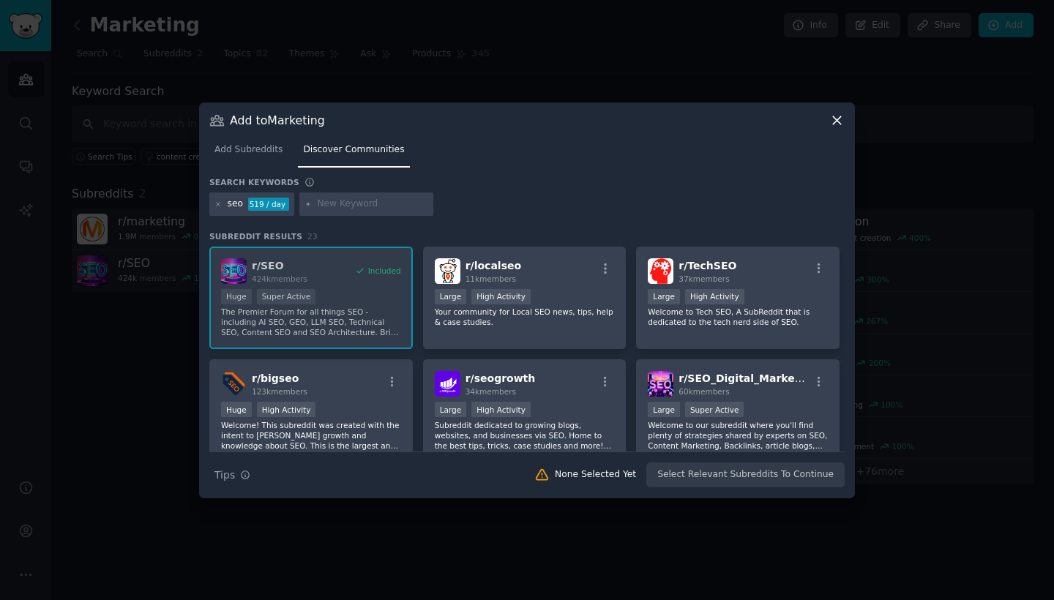
click at [838, 116] on icon at bounding box center [836, 120] width 15 height 15
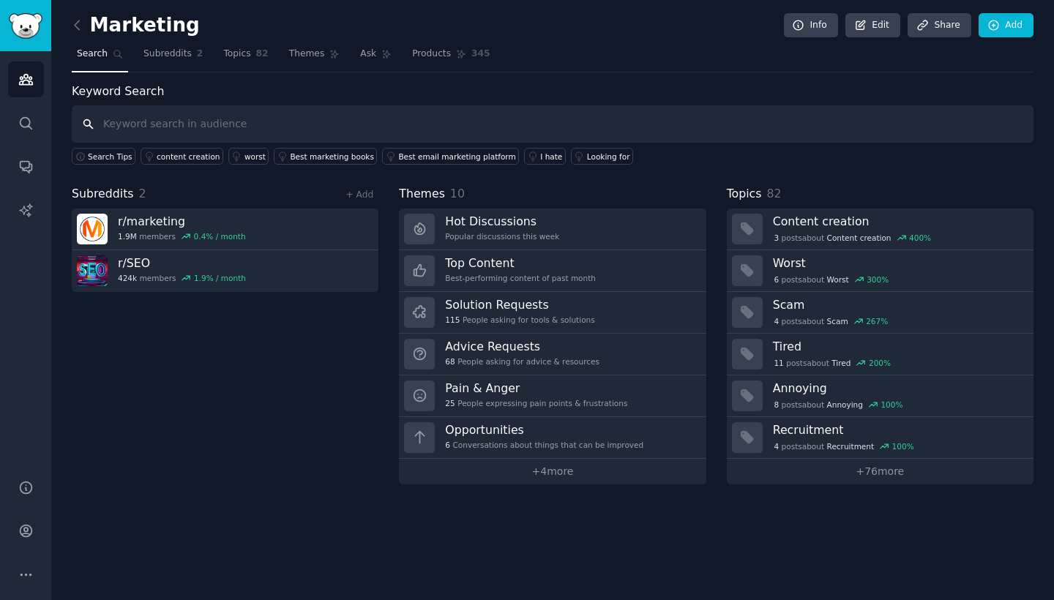
click at [324, 121] on input "text" at bounding box center [553, 123] width 962 height 37
type input "Reddit seo"
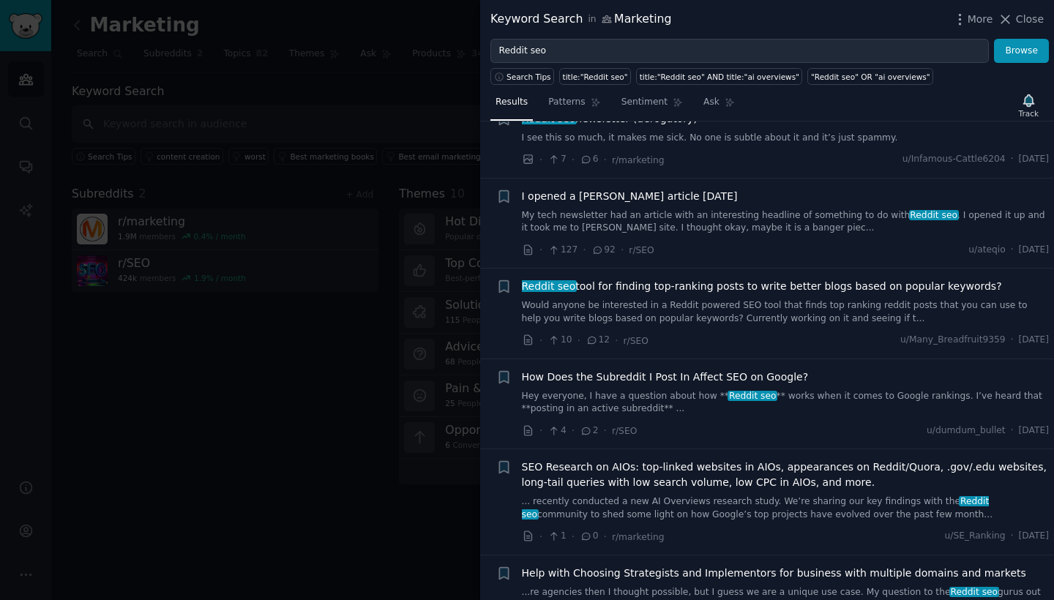
scroll to position [54, 0]
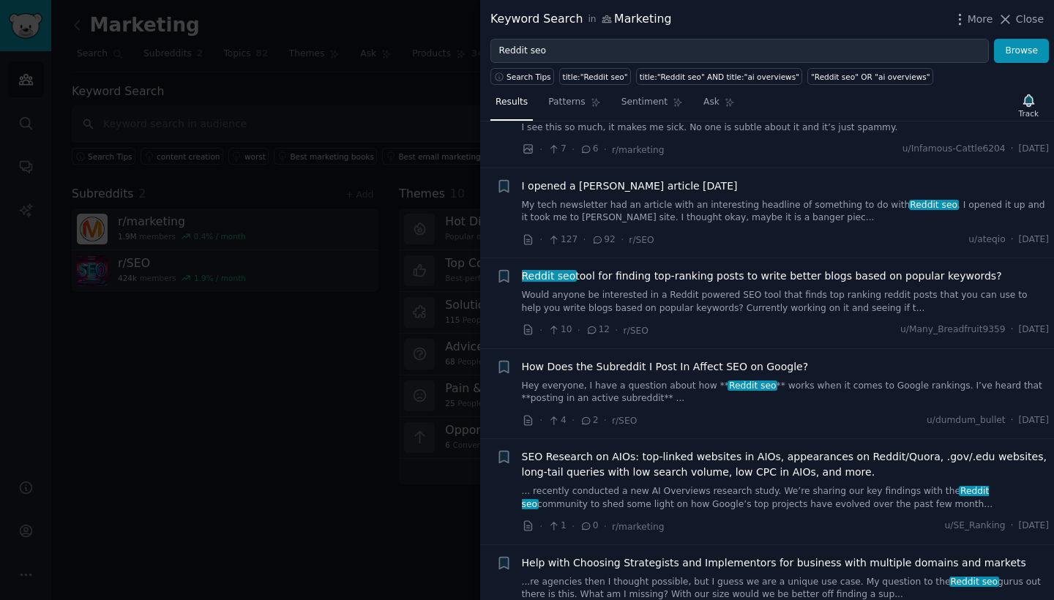
click at [780, 303] on link "Would anyone be interested in a Reddit powered SEO tool that finds top ranking …" at bounding box center [786, 302] width 528 height 26
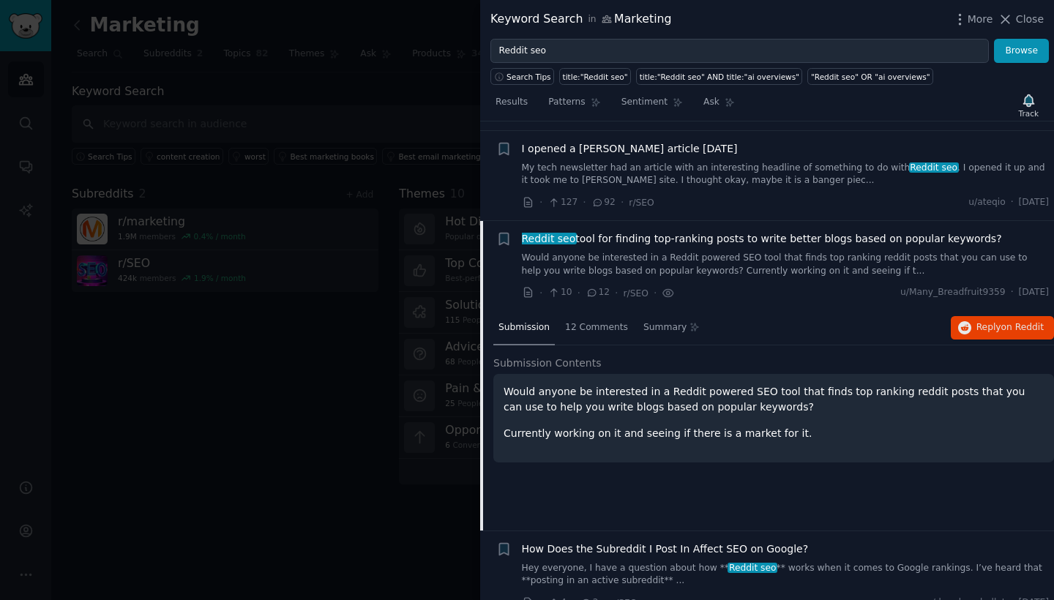
scroll to position [91, 0]
click at [597, 314] on div "12 Comments" at bounding box center [596, 329] width 73 height 35
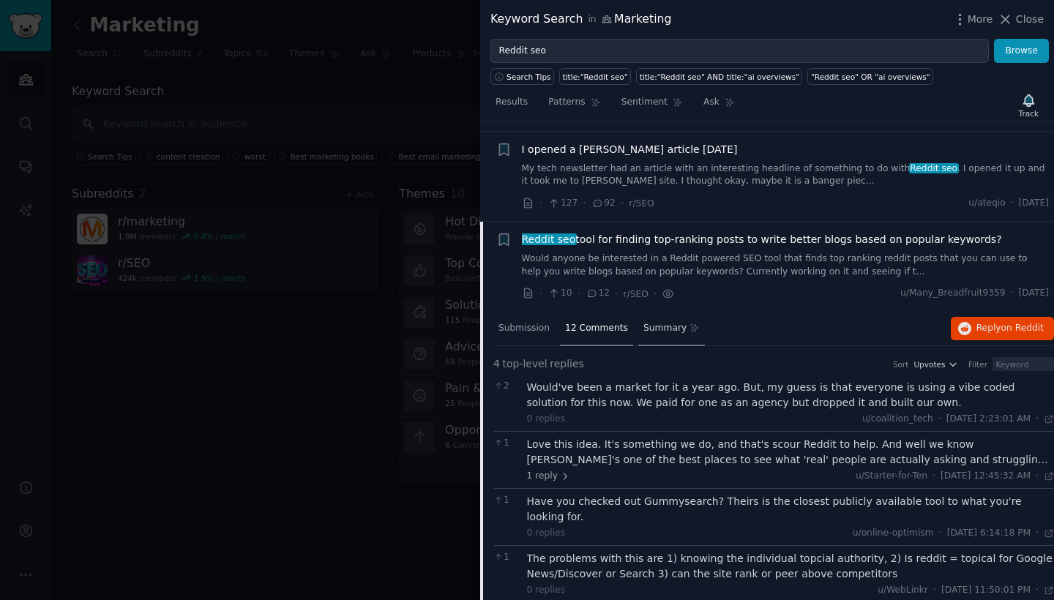
click at [668, 326] on span "Summary" at bounding box center [664, 328] width 43 height 13
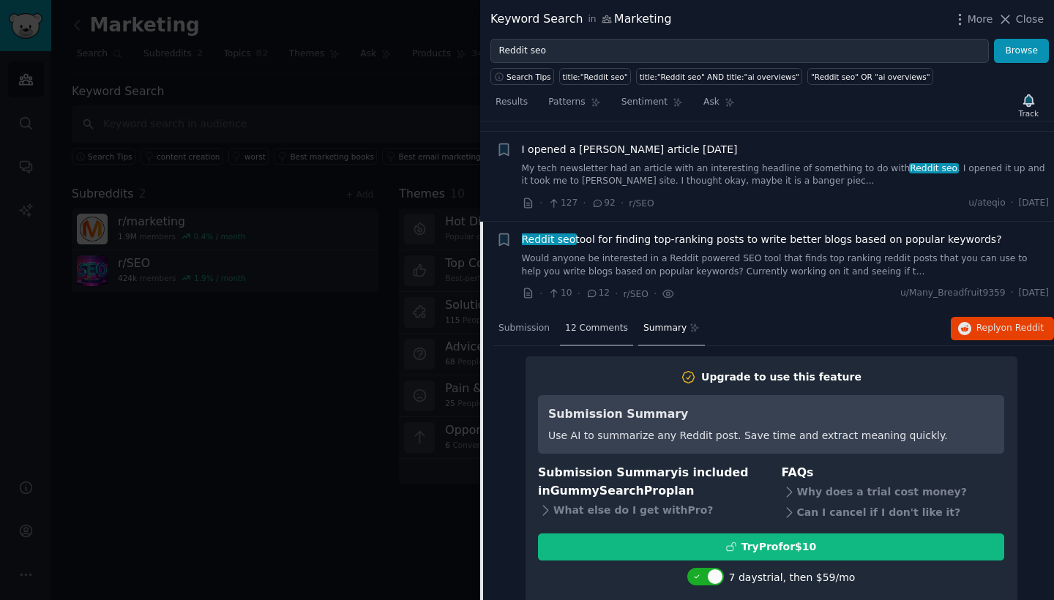
click at [619, 330] on span "12 Comments" at bounding box center [596, 328] width 63 height 13
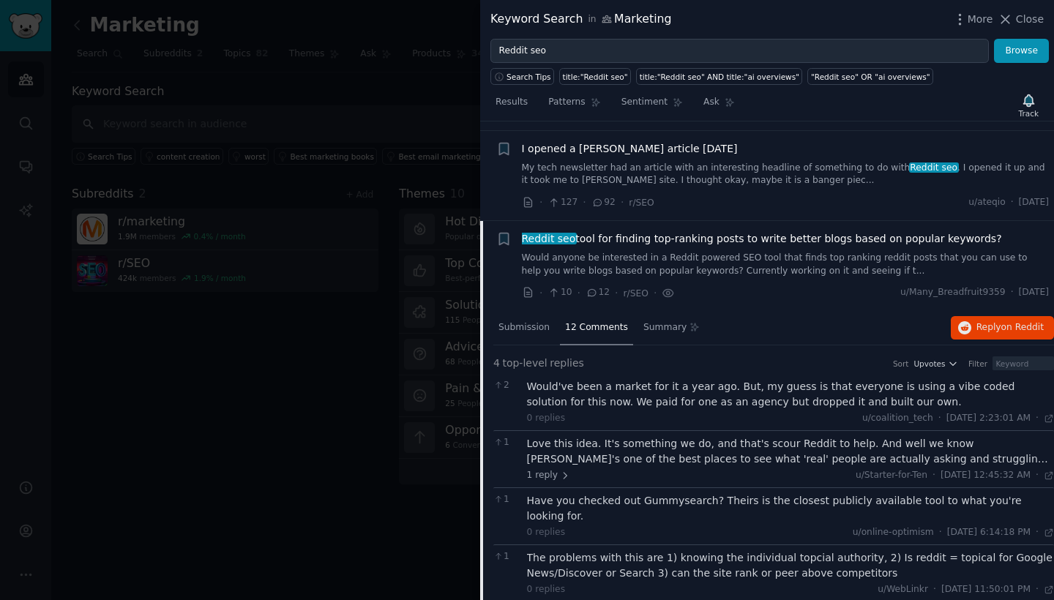
scroll to position [70, 0]
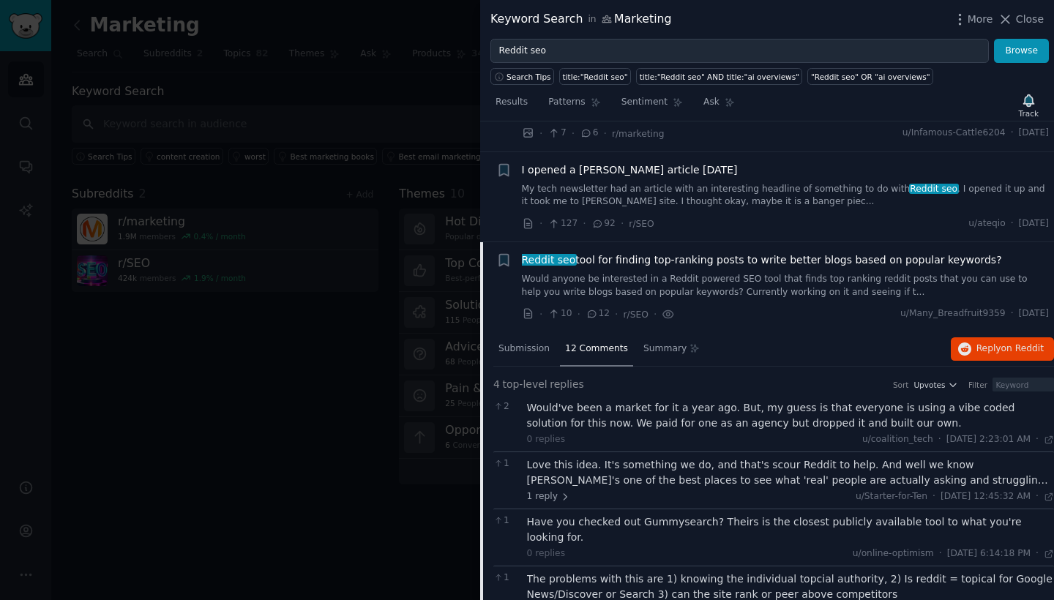
click at [600, 270] on div "Reddit seo tool for finding top-ranking posts to write better blogs based on po…" at bounding box center [786, 276] width 528 height 46
click at [675, 273] on link "Would anyone be interested in a Reddit powered SEO tool that finds top ranking …" at bounding box center [786, 286] width 528 height 26
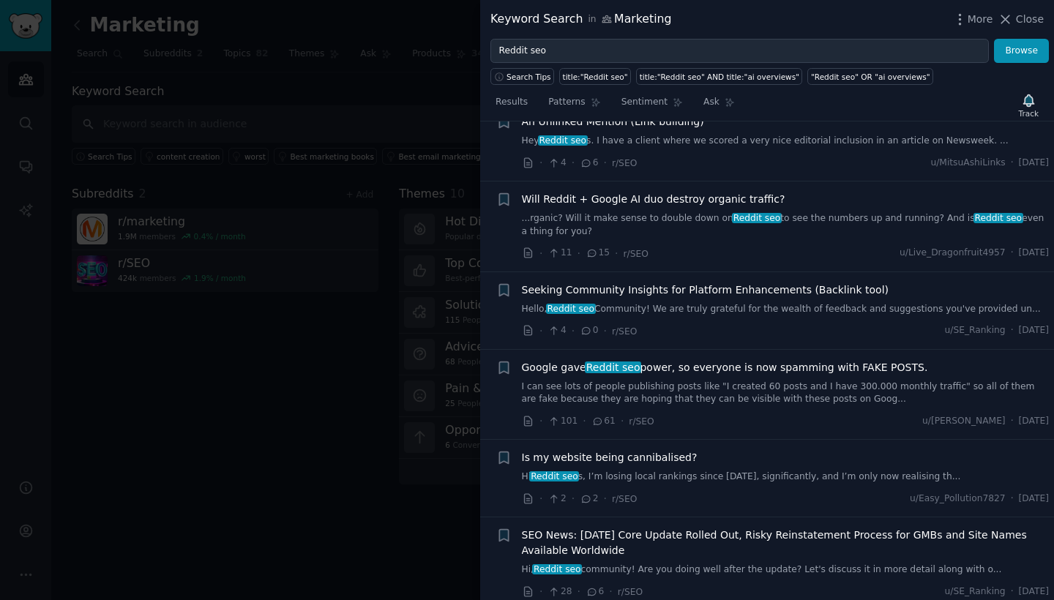
scroll to position [588, 0]
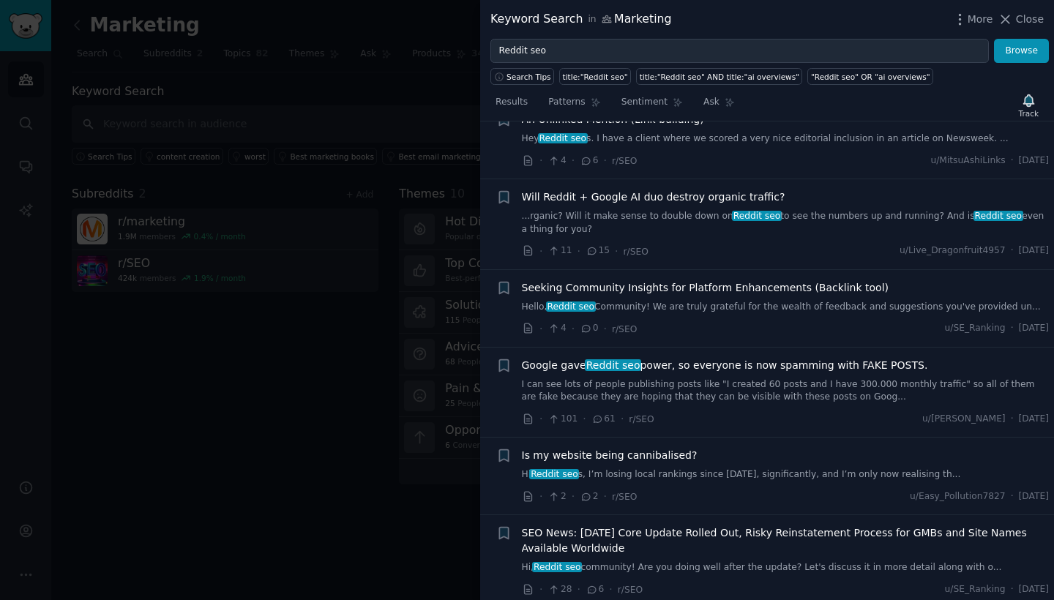
click at [819, 210] on link "...rganic? Will it make sense to double down on Reddit seo to see the numbers u…" at bounding box center [786, 223] width 528 height 26
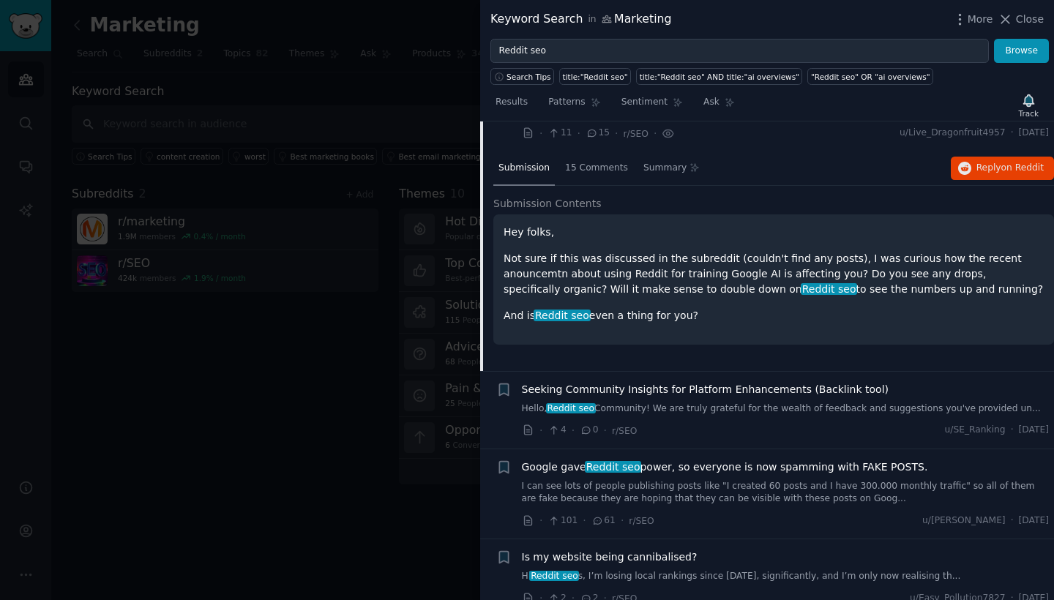
scroll to position [652, 0]
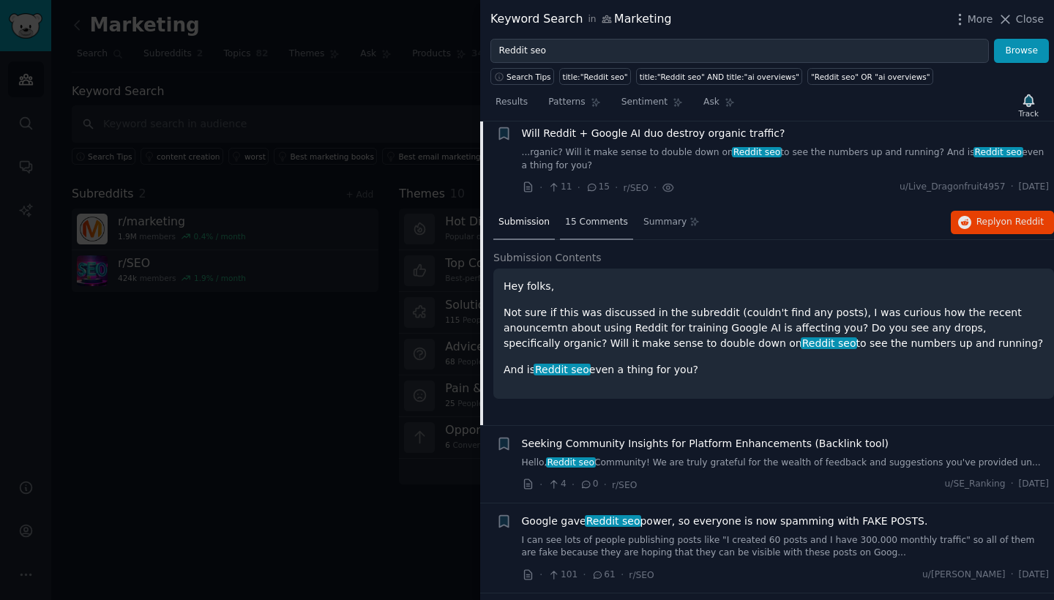
click at [583, 223] on div "15 Comments" at bounding box center [596, 223] width 73 height 35
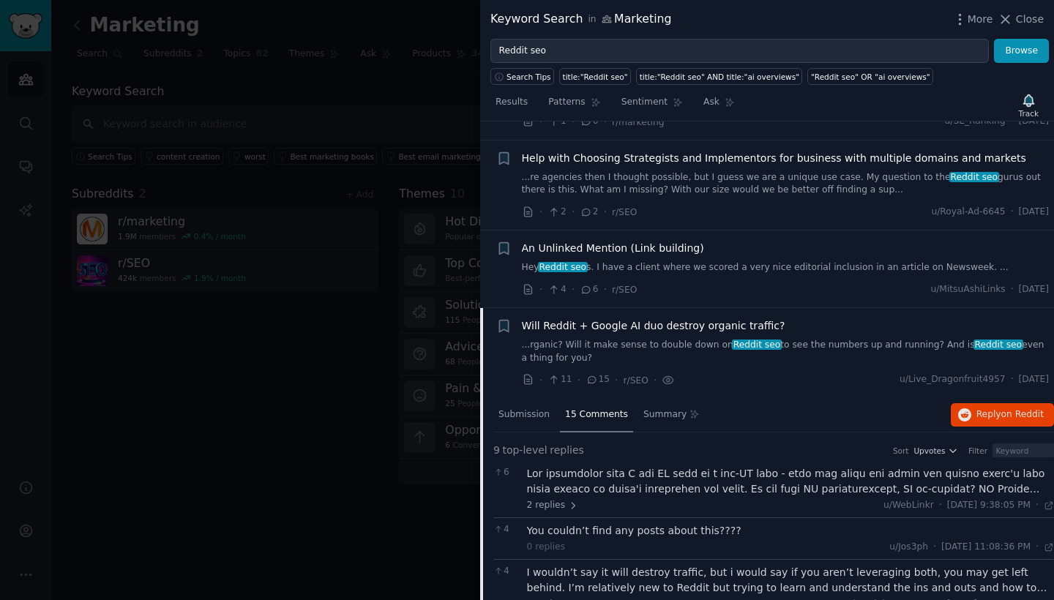
scroll to position [461, 0]
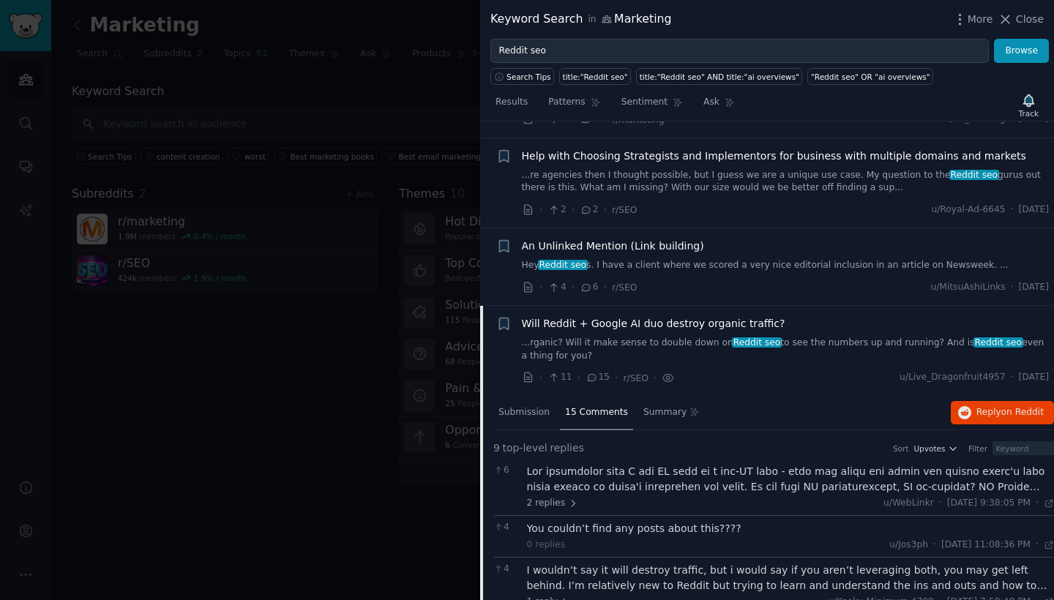
click at [815, 337] on link "...rganic? Will it make sense to double down on Reddit seo to see the numbers u…" at bounding box center [786, 350] width 528 height 26
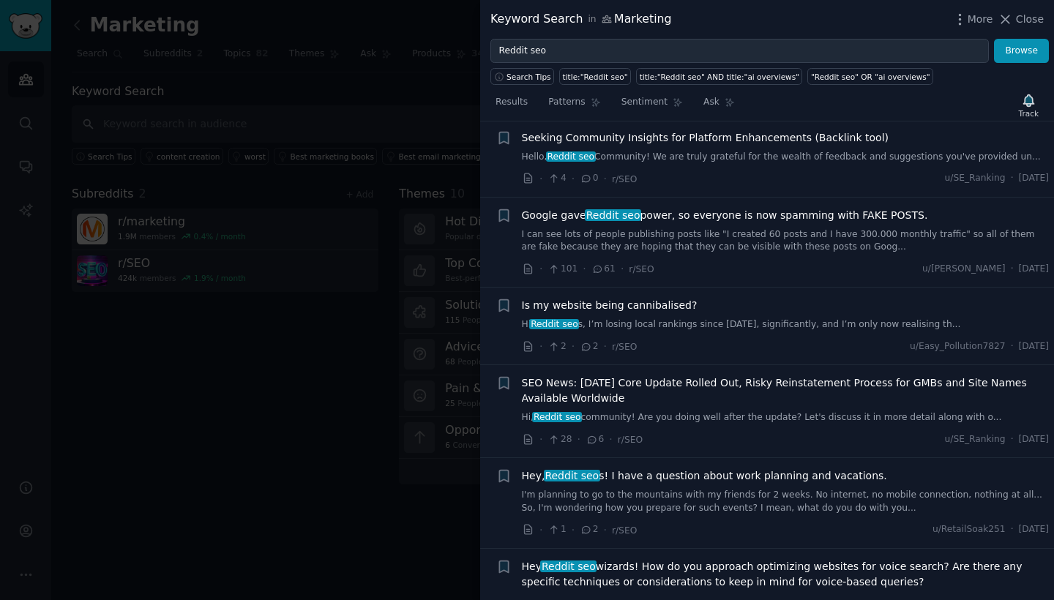
scroll to position [743, 0]
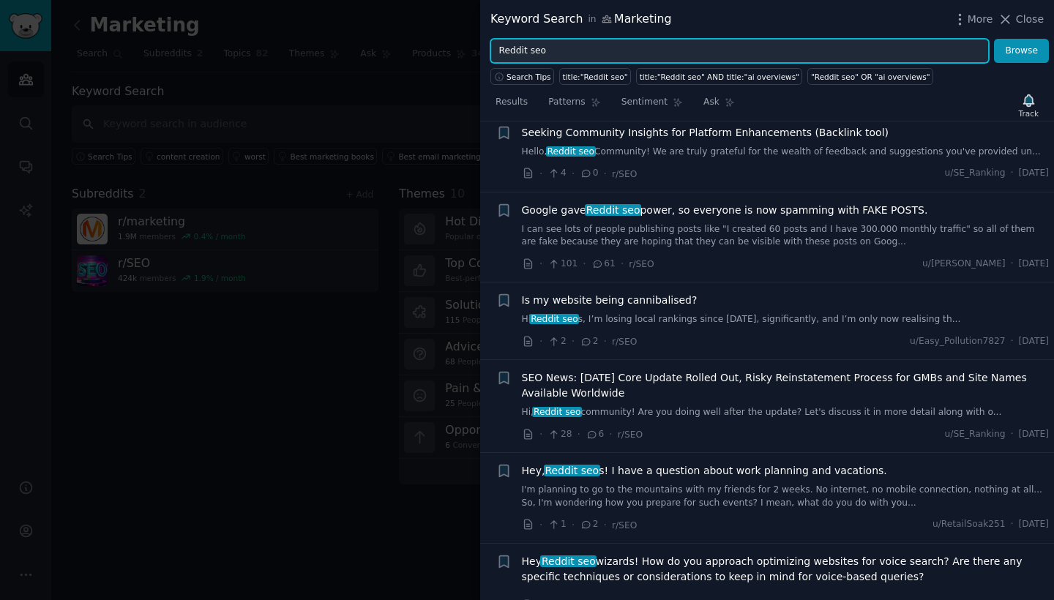
drag, startPoint x: 693, startPoint y: 48, endPoint x: 529, endPoint y: 53, distance: 164.1
click at [529, 53] on input "Reddit seo" at bounding box center [739, 51] width 499 height 25
click at [1022, 51] on button "Browse" at bounding box center [1021, 51] width 55 height 25
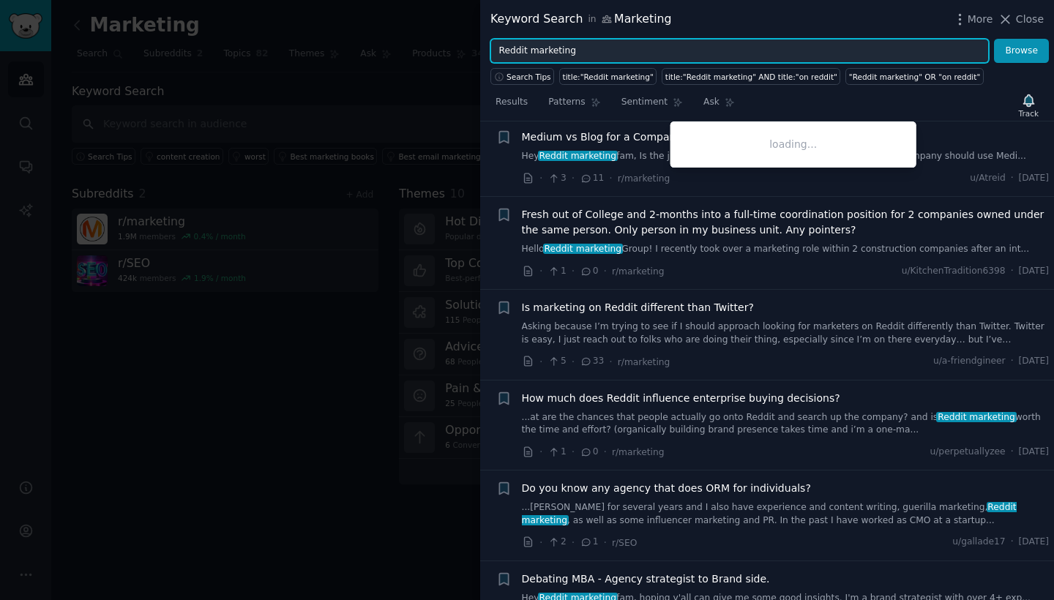
scroll to position [409, 0]
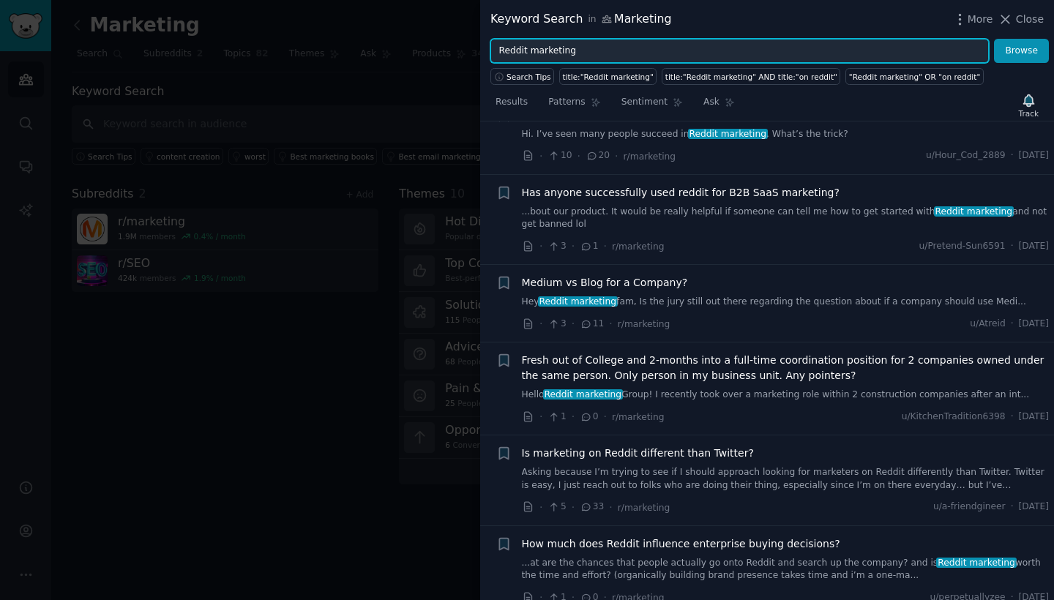
drag, startPoint x: 581, startPoint y: 45, endPoint x: 479, endPoint y: 45, distance: 101.8
click at [479, 45] on div "Keyword Search in Marketing More Close Reddit marketing Browse Search Tips titl…" at bounding box center [527, 300] width 1054 height 600
paste input "audience research tools for reddit"
click at [1022, 51] on button "Browse" at bounding box center [1021, 51] width 55 height 25
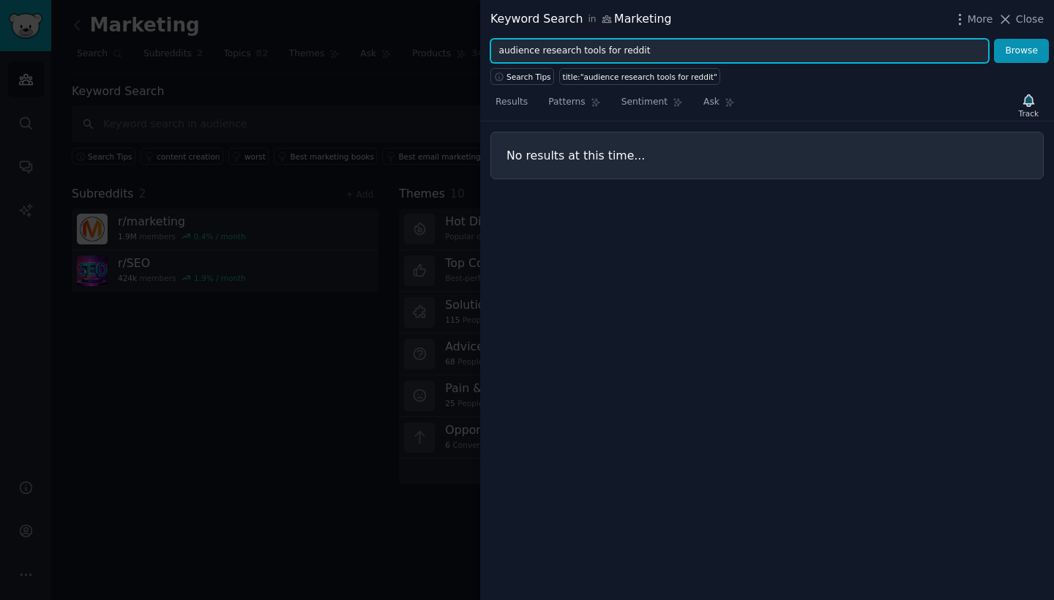
drag, startPoint x: 646, startPoint y: 52, endPoint x: 576, endPoint y: 52, distance: 69.5
click at [576, 52] on input "audience research tools for reddit" at bounding box center [739, 51] width 499 height 25
click at [1022, 51] on button "Browse" at bounding box center [1021, 51] width 55 height 25
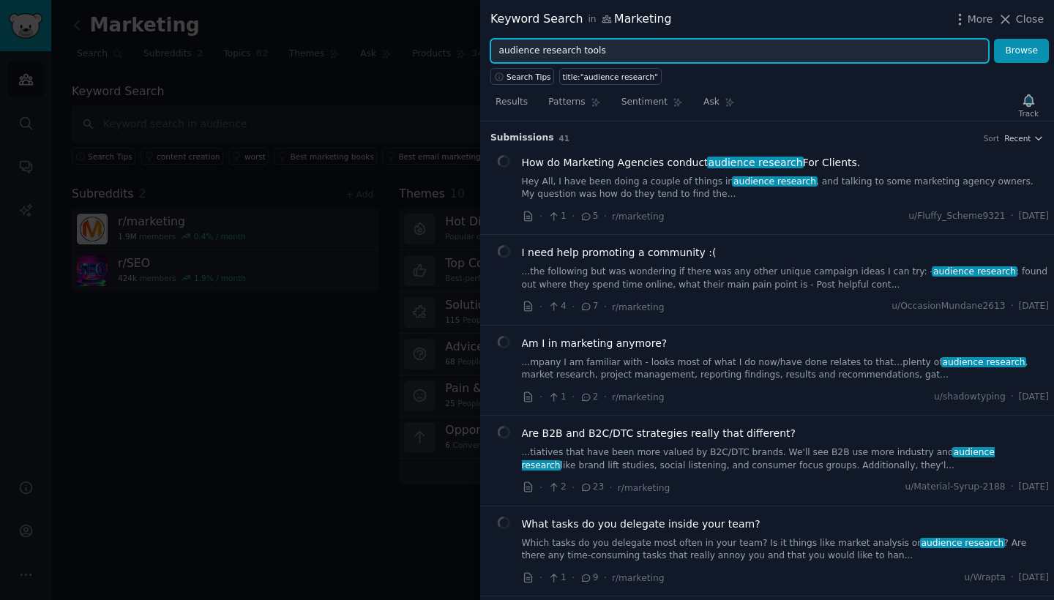
click at [1022, 51] on button "Browse" at bounding box center [1021, 51] width 55 height 25
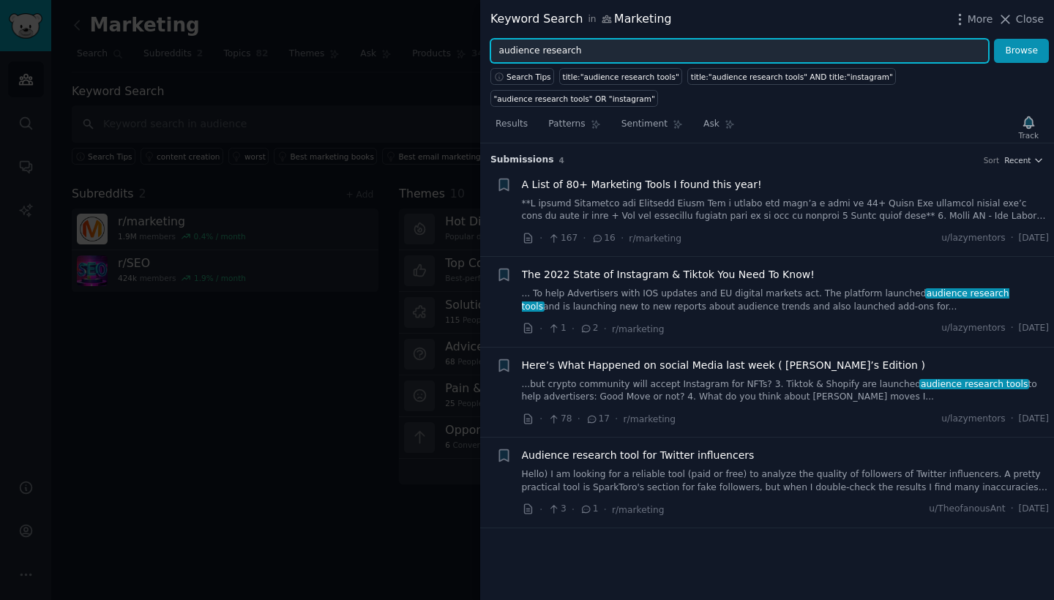
type input "audience research"
click at [1022, 51] on button "Browse" at bounding box center [1021, 51] width 55 height 25
